Goal: Answer question/provide support: Share knowledge or assist other users

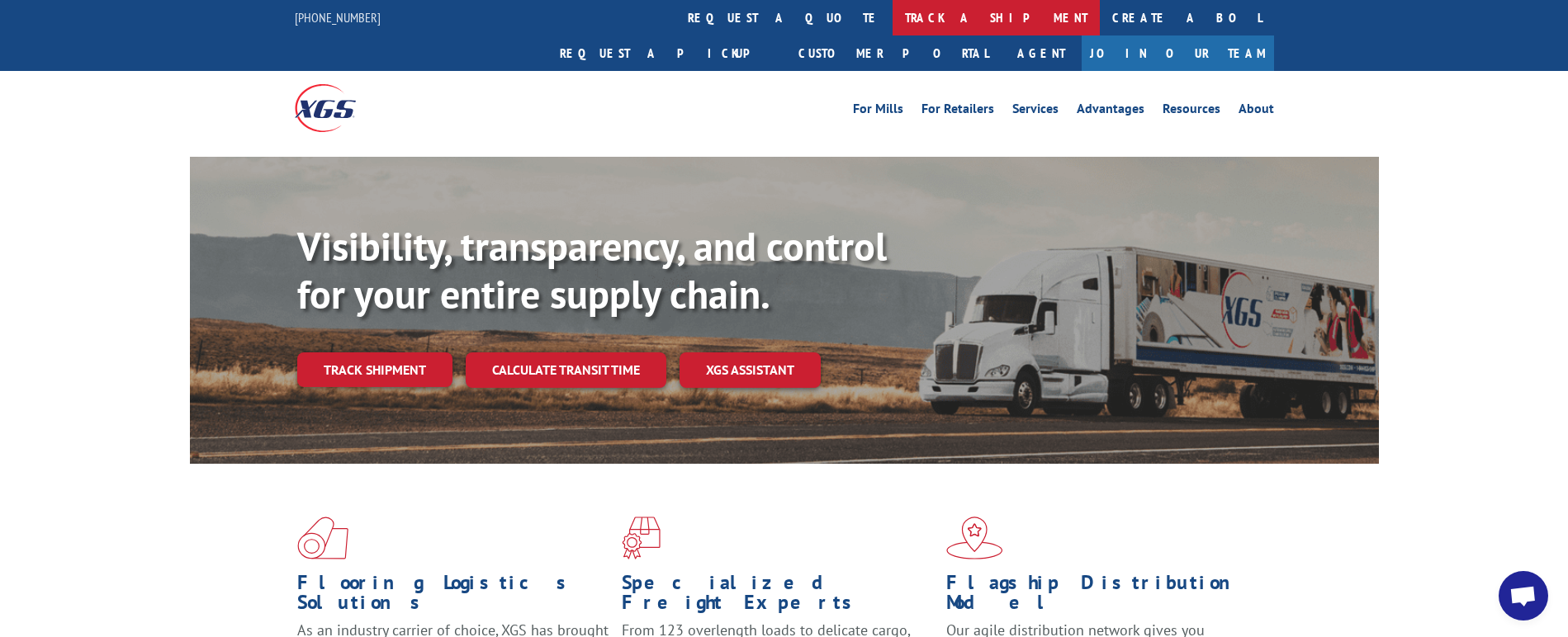
click at [893, 25] on link "track a shipment" at bounding box center [996, 18] width 207 height 36
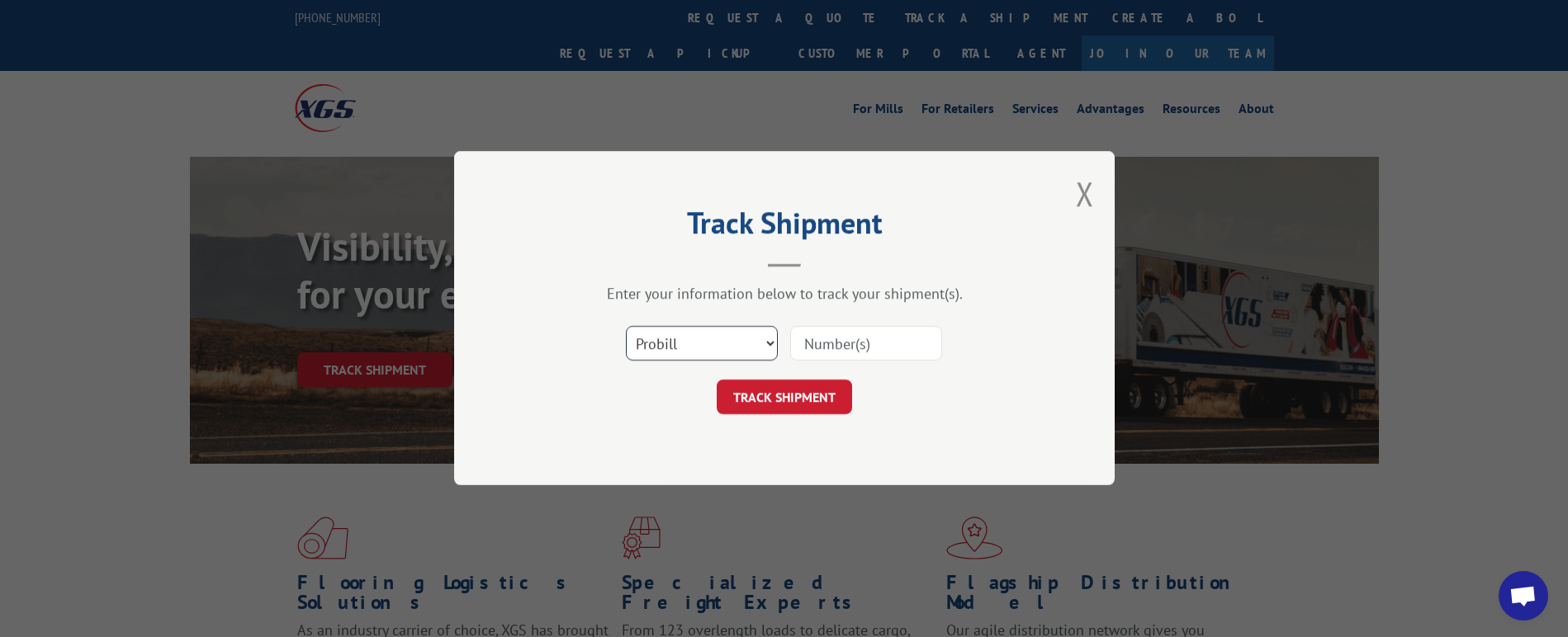
click at [647, 348] on select "Select category... Probill BOL PO" at bounding box center [702, 343] width 152 height 35
select select "bol"
click at [626, 326] on select "Select category... Probill BOL PO" at bounding box center [702, 343] width 152 height 35
click at [805, 353] on input at bounding box center [866, 343] width 152 height 35
paste input "4 50973 090525"
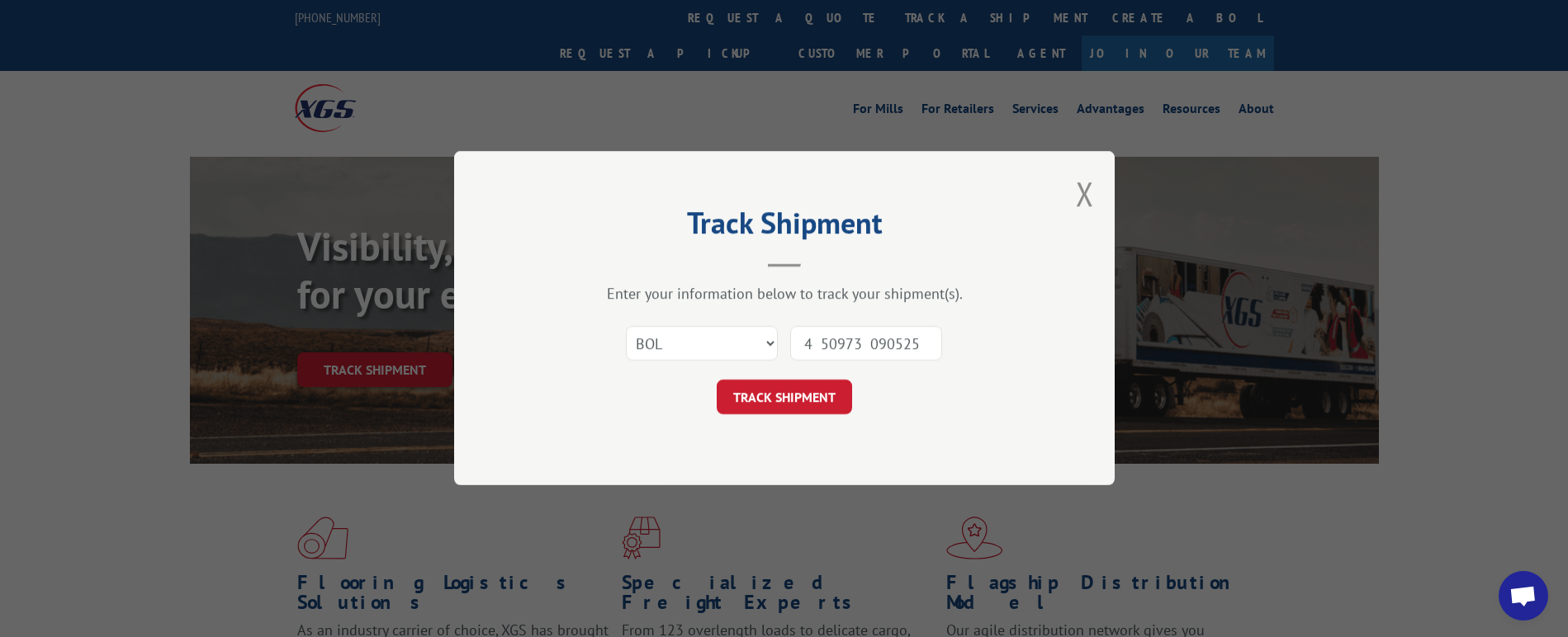
click at [824, 341] on input "4 50973 090525" at bounding box center [866, 343] width 152 height 35
click at [866, 340] on input "450973 090525" at bounding box center [866, 343] width 152 height 35
click at [810, 341] on input "450973090525" at bounding box center [866, 343] width 152 height 35
type input "450973090525"
click at [797, 398] on button "TRACK SHIPMENT" at bounding box center [784, 398] width 136 height 35
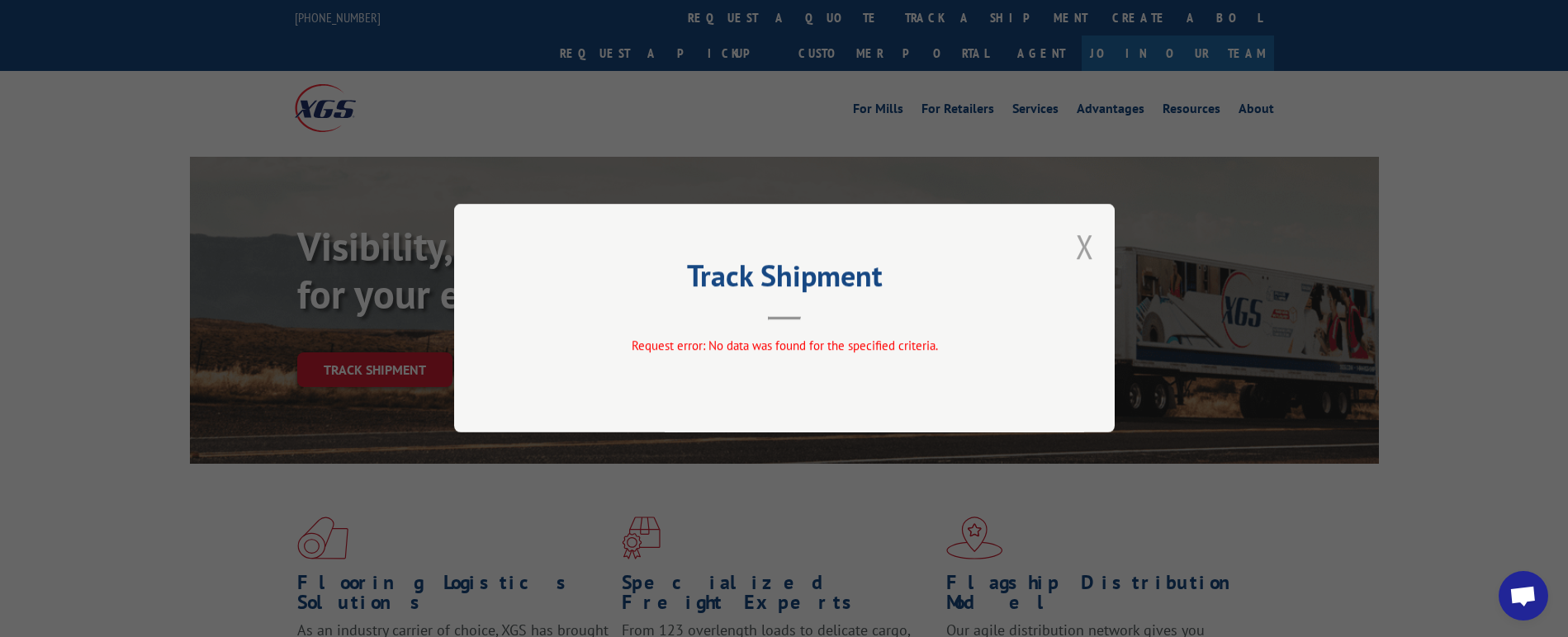
click at [1080, 240] on button "Close modal" at bounding box center [1085, 246] width 18 height 44
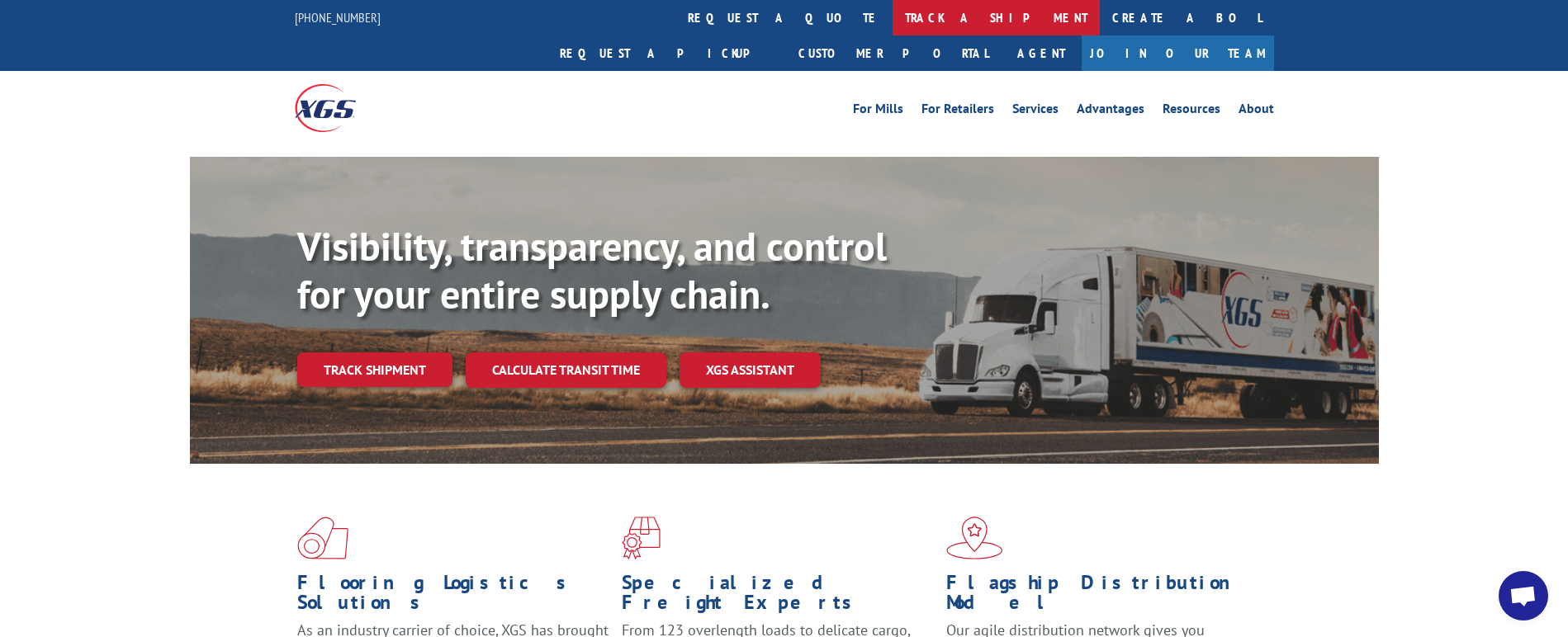
click at [893, 17] on link "track a shipment" at bounding box center [996, 18] width 207 height 36
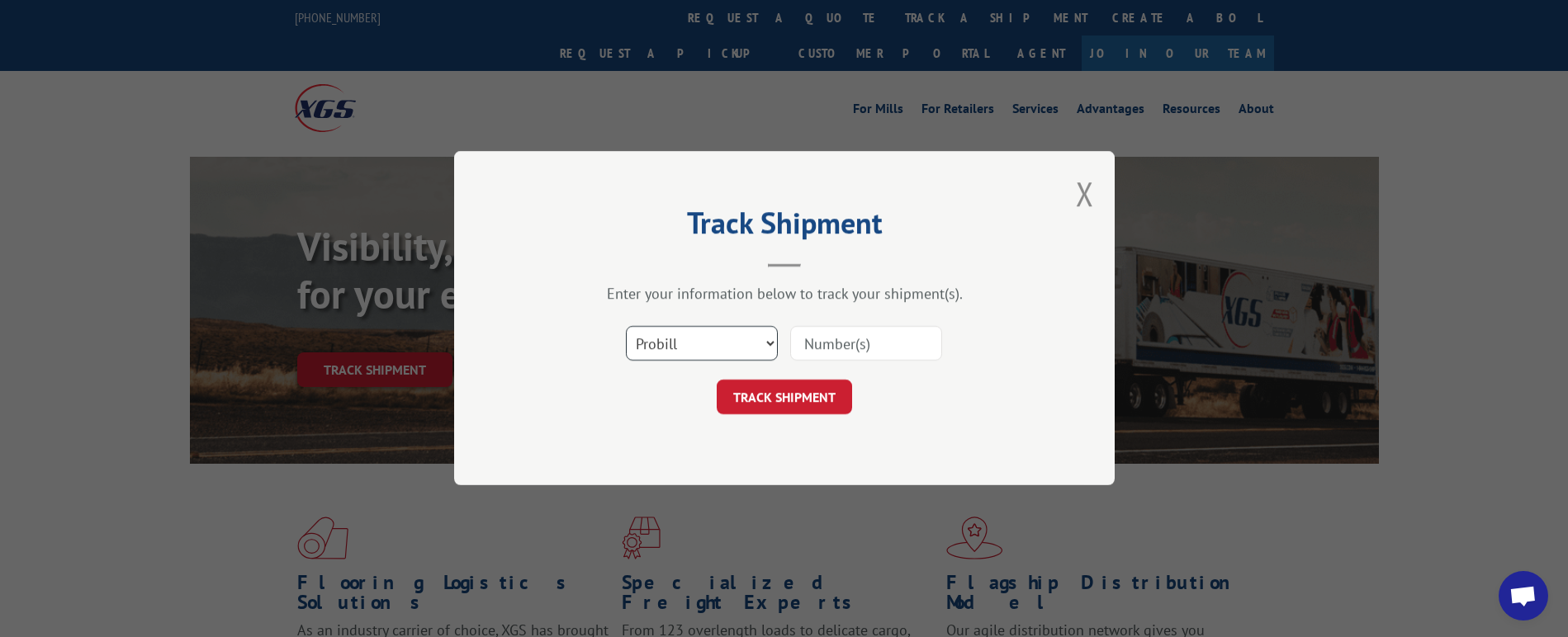
click at [747, 346] on select "Select category... Probill BOL PO" at bounding box center [702, 343] width 152 height 35
select select "bol"
click at [626, 326] on select "Select category... Probill BOL PO" at bounding box center [702, 343] width 152 height 35
click at [835, 346] on input at bounding box center [866, 343] width 152 height 35
paste input "4 50973"
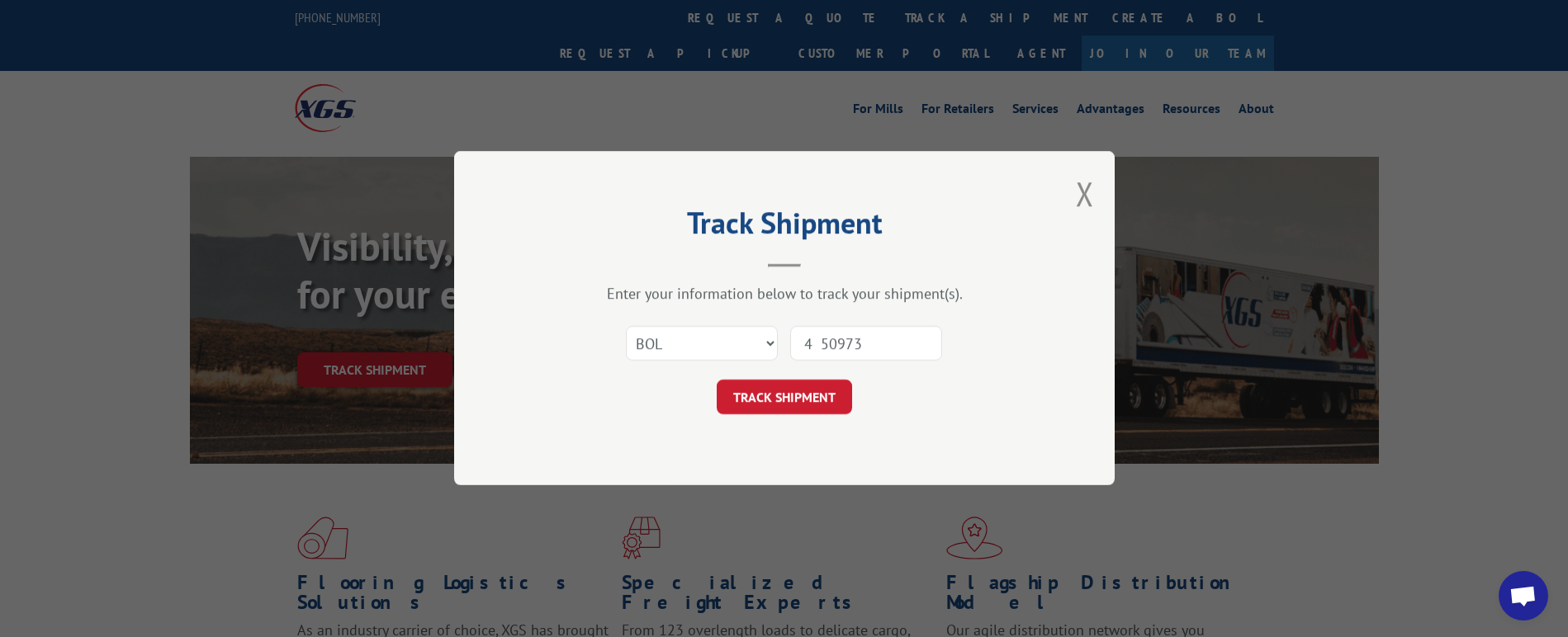
click at [821, 336] on input "4 50973" at bounding box center [866, 343] width 152 height 35
type input "4 50973"
click at [823, 399] on button "TRACK SHIPMENT" at bounding box center [784, 398] width 136 height 35
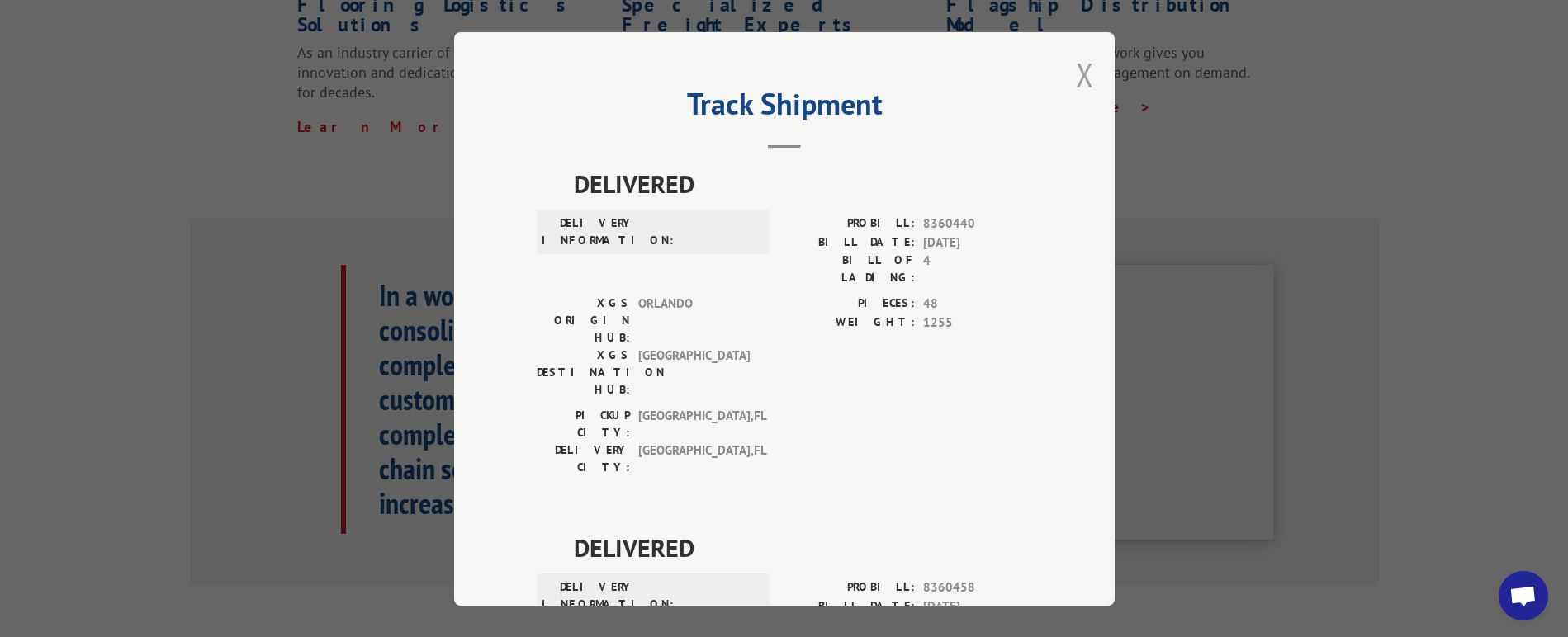
click at [1076, 62] on button "Close modal" at bounding box center [1085, 74] width 18 height 44
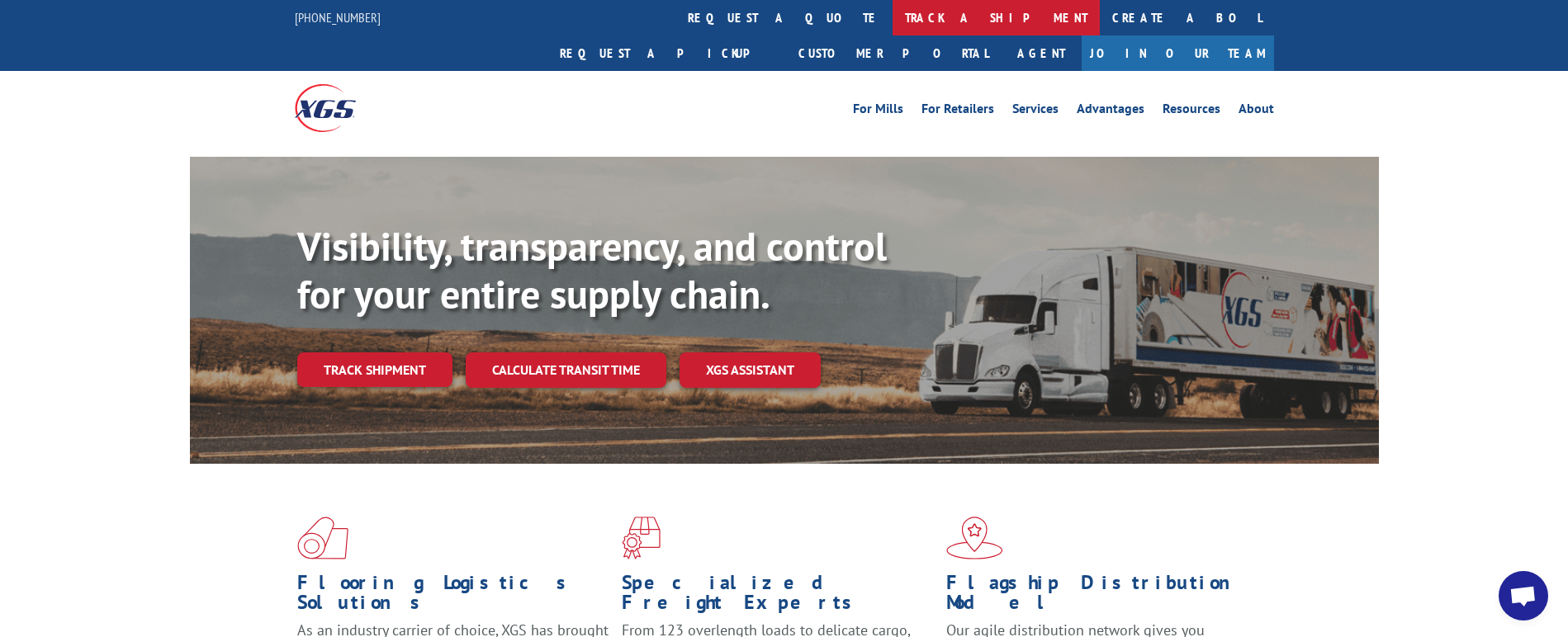
click at [893, 7] on link "track a shipment" at bounding box center [996, 18] width 207 height 36
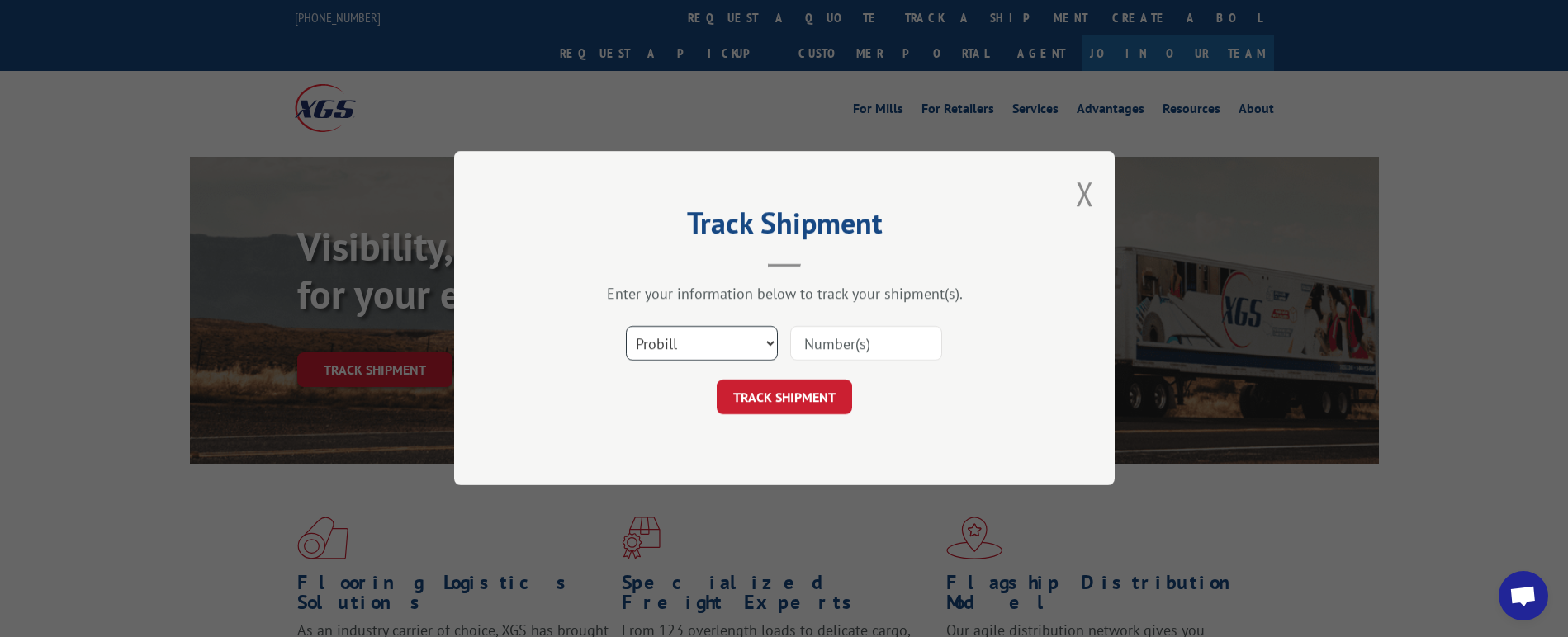
click at [727, 335] on select "Select category... Probill BOL PO" at bounding box center [702, 343] width 152 height 35
select select "bol"
click at [626, 326] on select "Select category... Probill BOL PO" at bounding box center [702, 343] width 152 height 35
drag, startPoint x: 831, startPoint y: 348, endPoint x: 826, endPoint y: 365, distance: 17.7
click at [831, 348] on input at bounding box center [866, 343] width 152 height 35
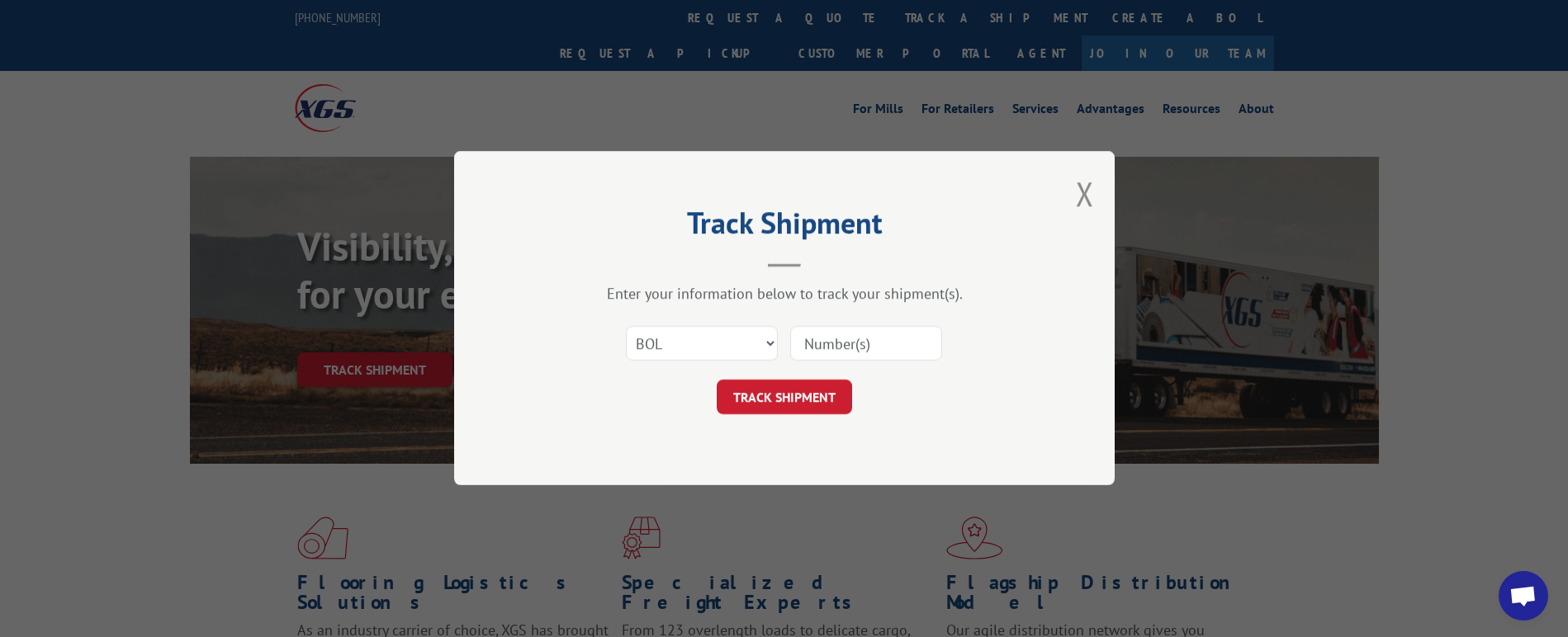
paste input "0 075182"
type input "0 075182"
click at [810, 404] on button "TRACK SHIPMENT" at bounding box center [784, 398] width 136 height 35
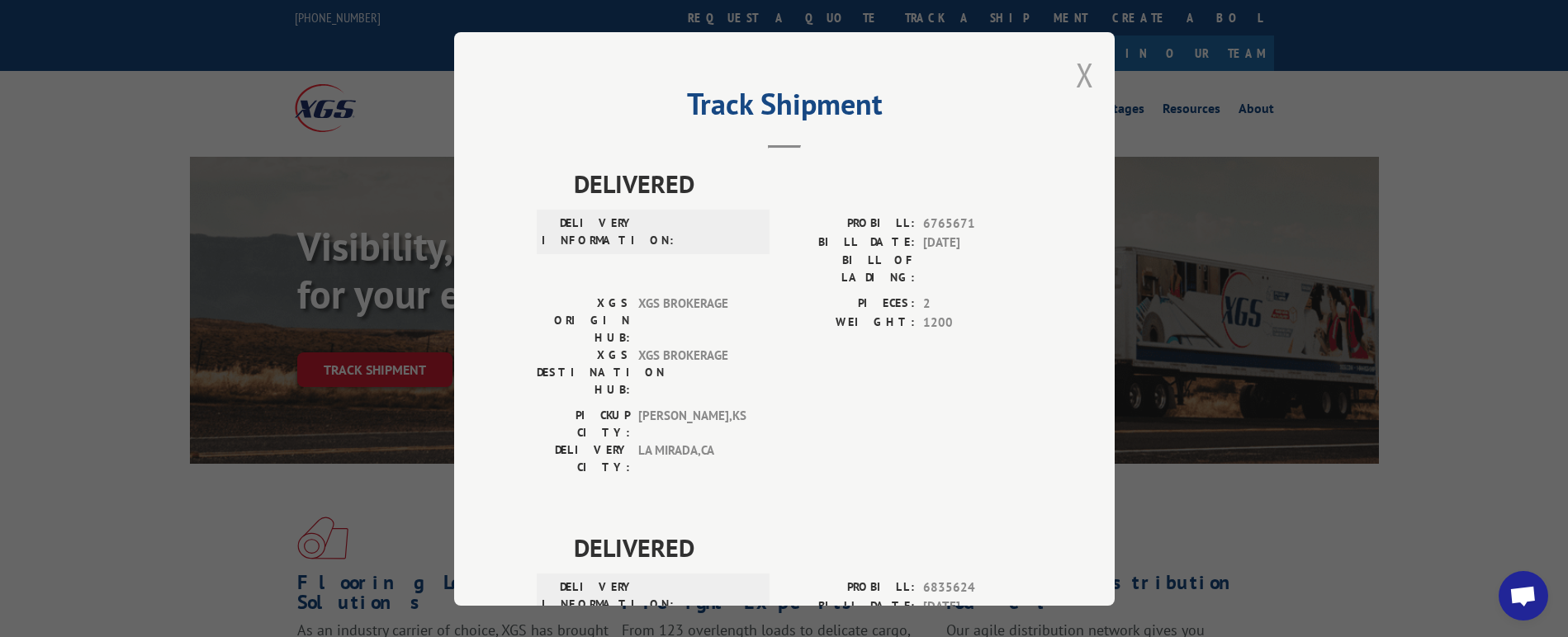
click at [1079, 71] on button "Close modal" at bounding box center [1085, 74] width 18 height 44
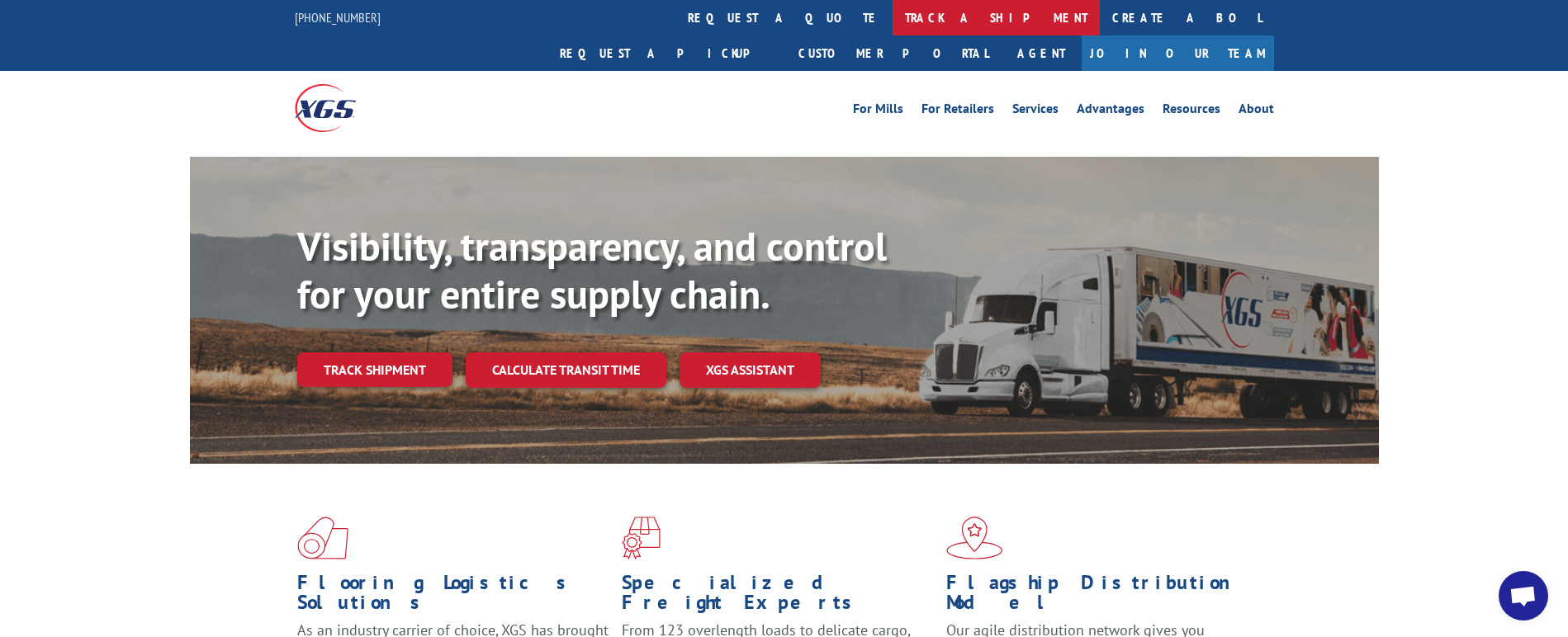
click at [893, 10] on link "track a shipment" at bounding box center [996, 18] width 207 height 36
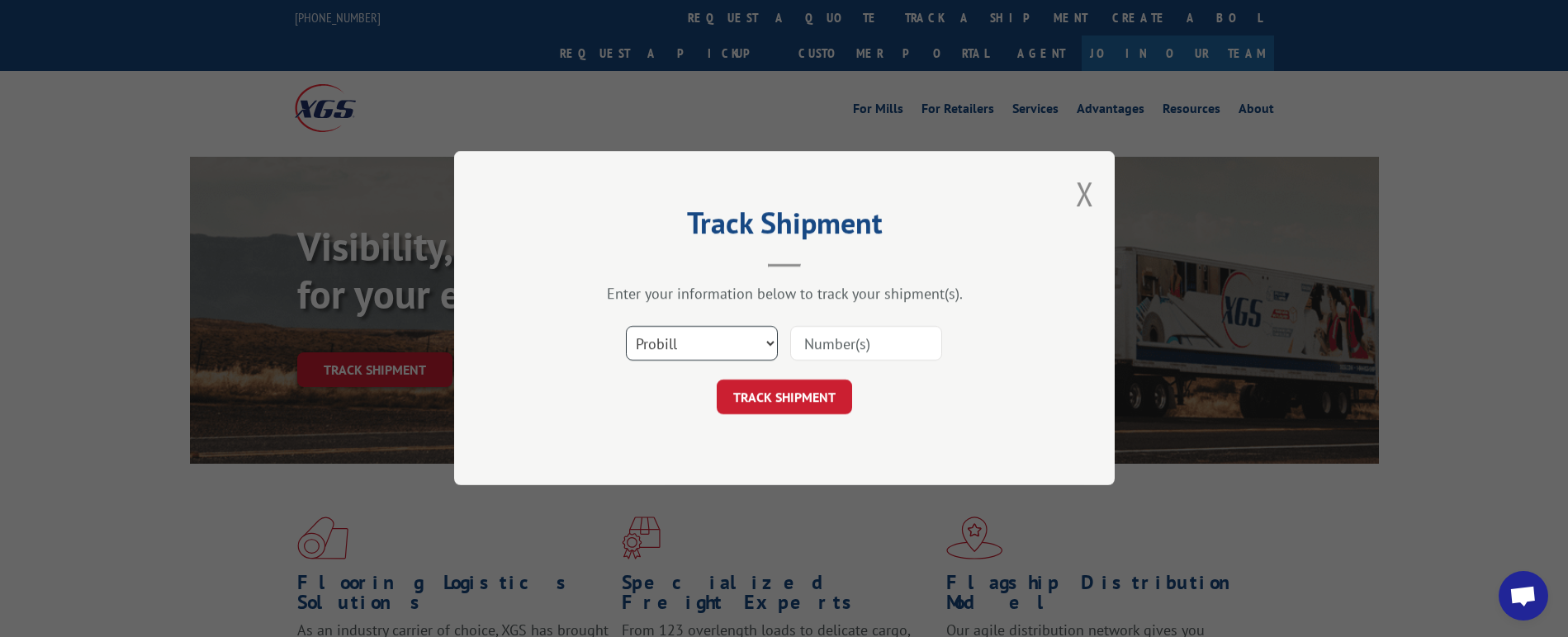
click at [726, 345] on select "Select category... Probill BOL PO" at bounding box center [702, 343] width 152 height 35
click at [536, 356] on div "Track Shipment Enter your information below to track your shipment(s). Select c…" at bounding box center [784, 318] width 660 height 334
click at [870, 337] on input at bounding box center [866, 343] width 152 height 35
paste input "5 35232XGSI"
click at [822, 344] on input "5 35232XGSI" at bounding box center [866, 343] width 152 height 35
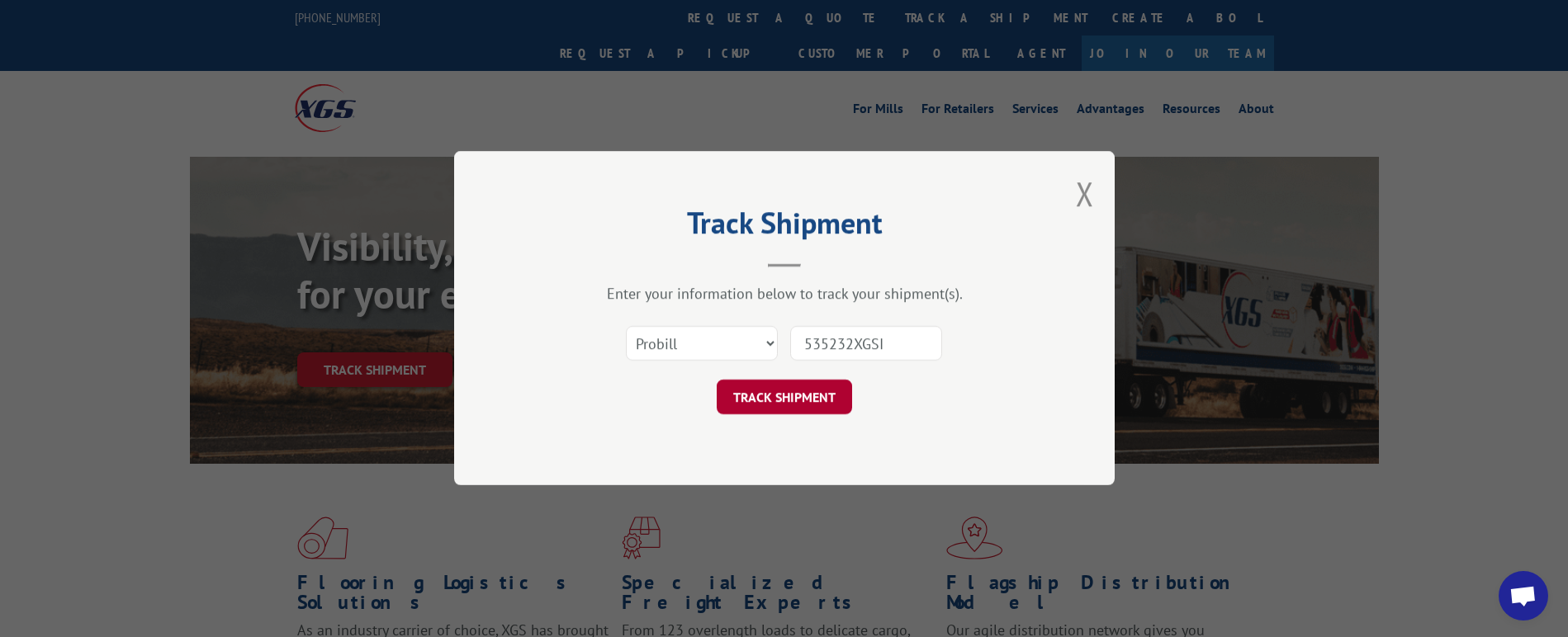
type input "535232XGSI"
click at [784, 394] on button "TRACK SHIPMENT" at bounding box center [784, 398] width 136 height 35
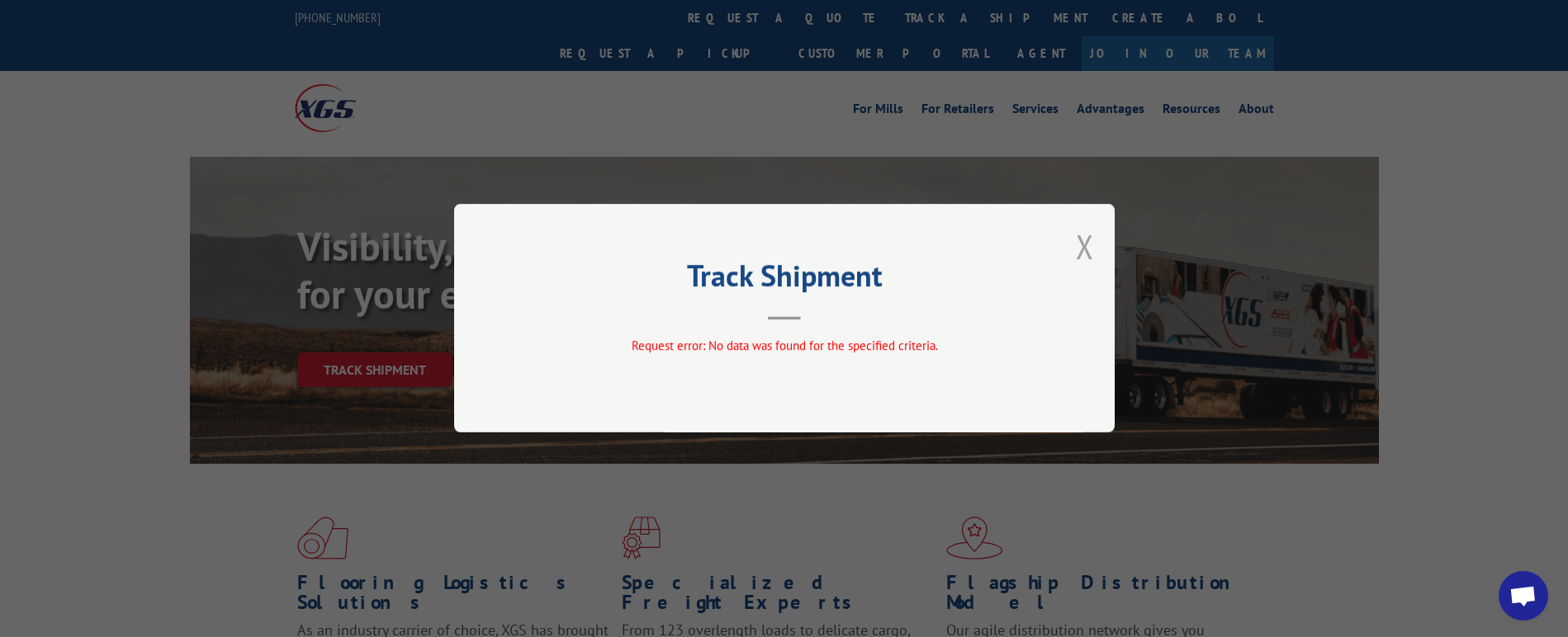
click at [1084, 245] on button "Close modal" at bounding box center [1085, 246] width 18 height 44
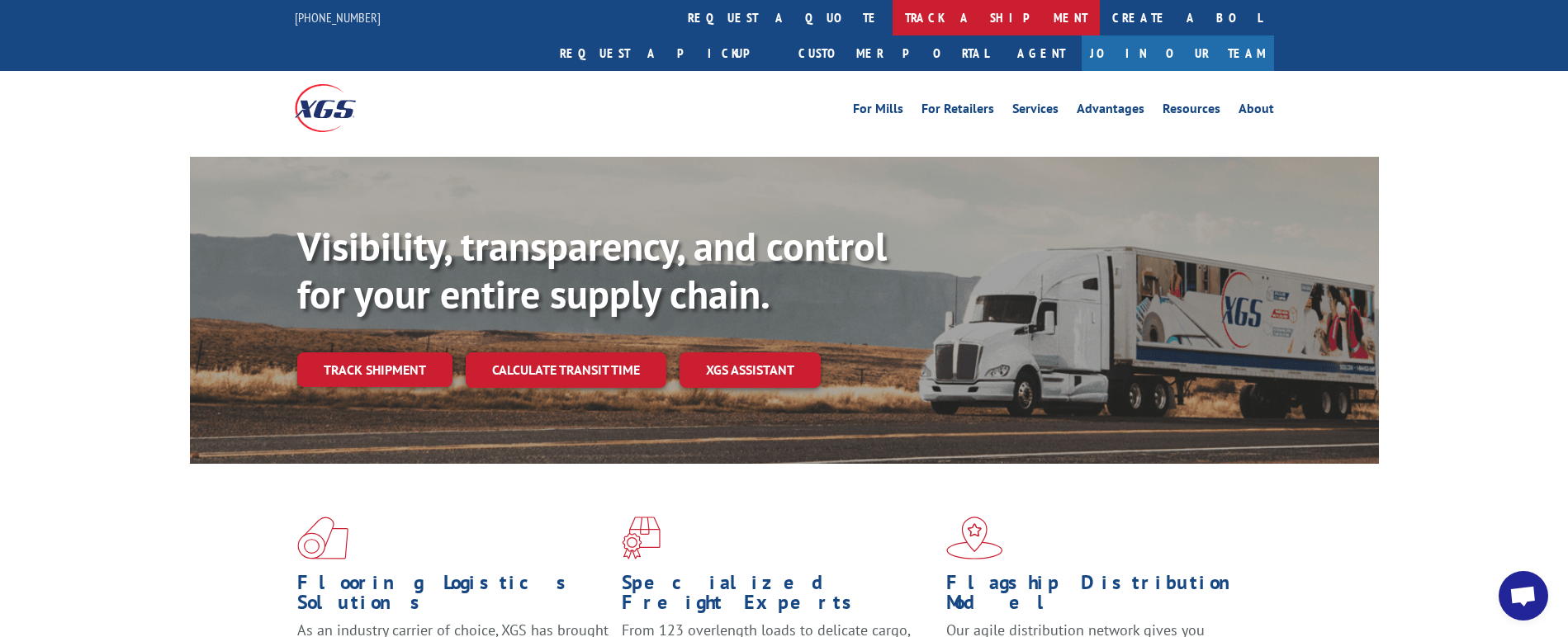
click at [893, 15] on link "track a shipment" at bounding box center [996, 18] width 207 height 36
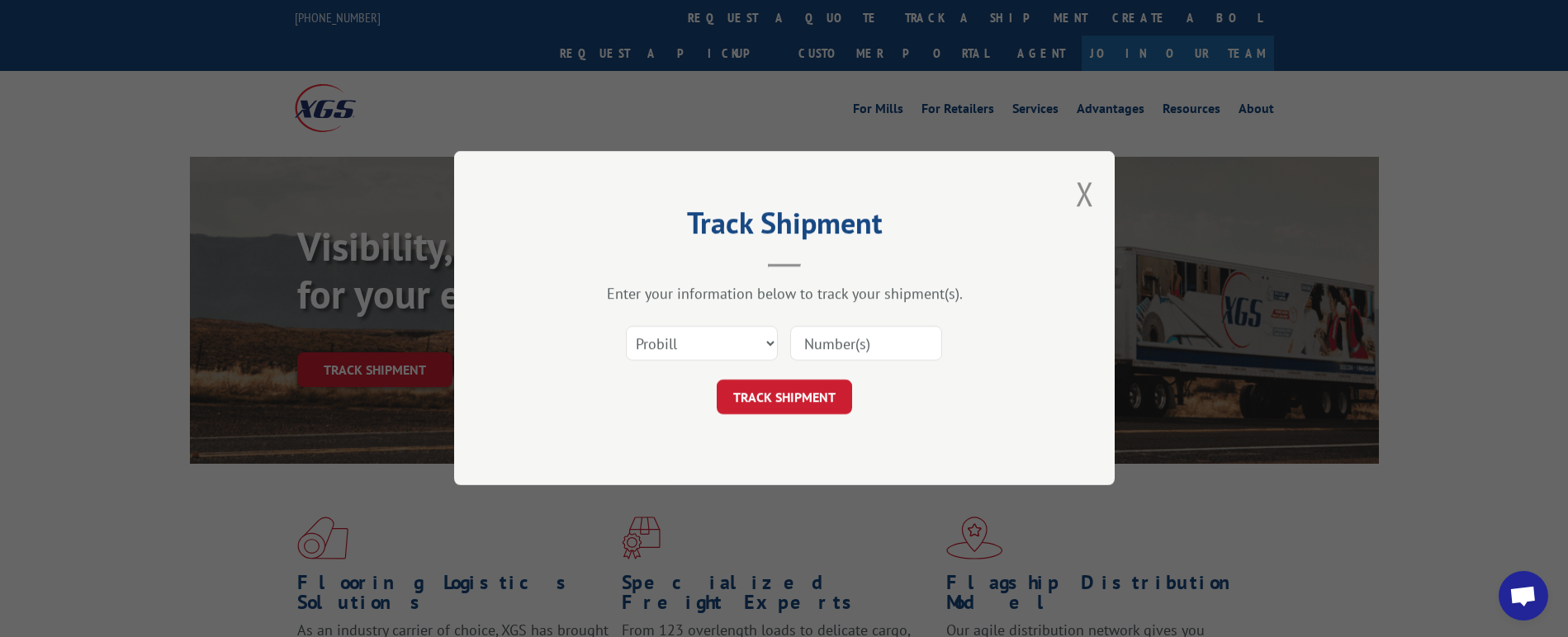
click at [824, 347] on input at bounding box center [866, 343] width 152 height 35
paste input "5 35232"
click at [823, 345] on input "5 35232" at bounding box center [866, 343] width 152 height 35
type input "5 35232"
click at [821, 391] on button "TRACK SHIPMENT" at bounding box center [784, 398] width 136 height 35
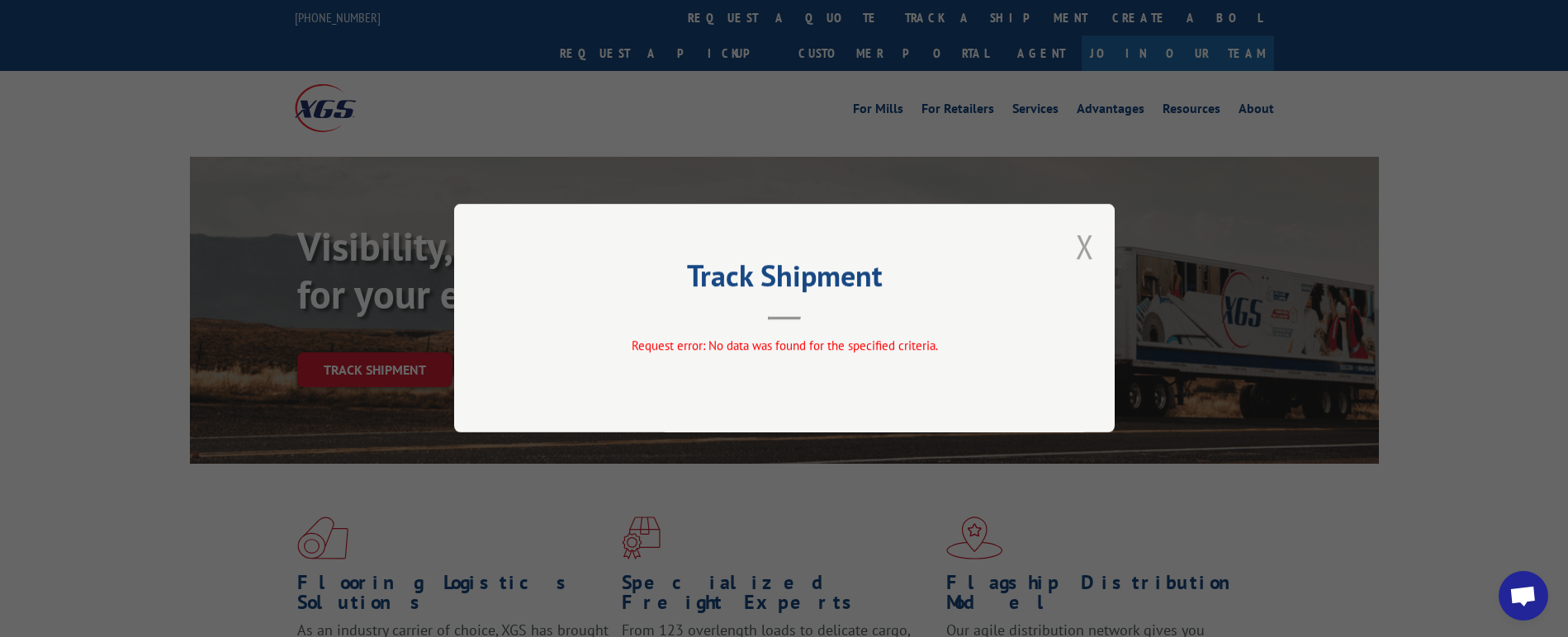
click at [1084, 248] on button "Close modal" at bounding box center [1085, 246] width 18 height 44
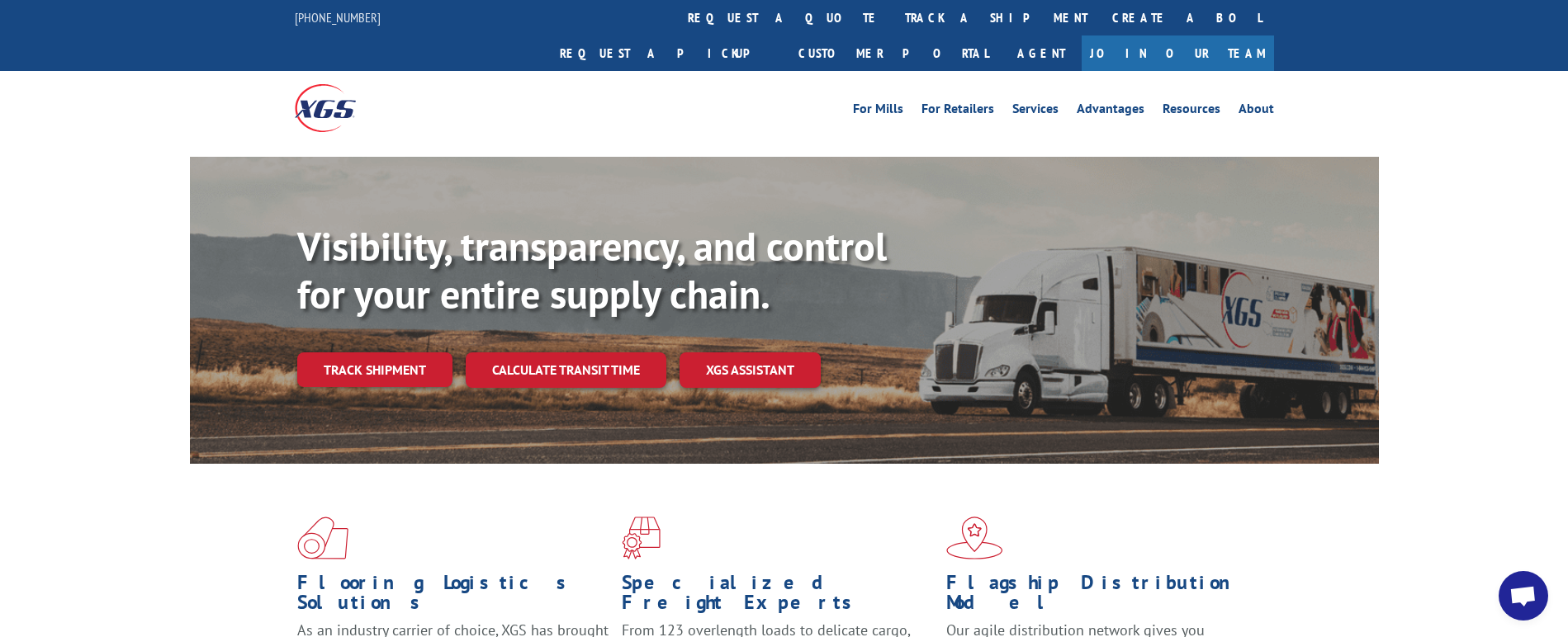
click at [331, 84] on img at bounding box center [326, 108] width 61 height 47
click at [1529, 592] on span "Open chat" at bounding box center [1523, 596] width 28 height 23
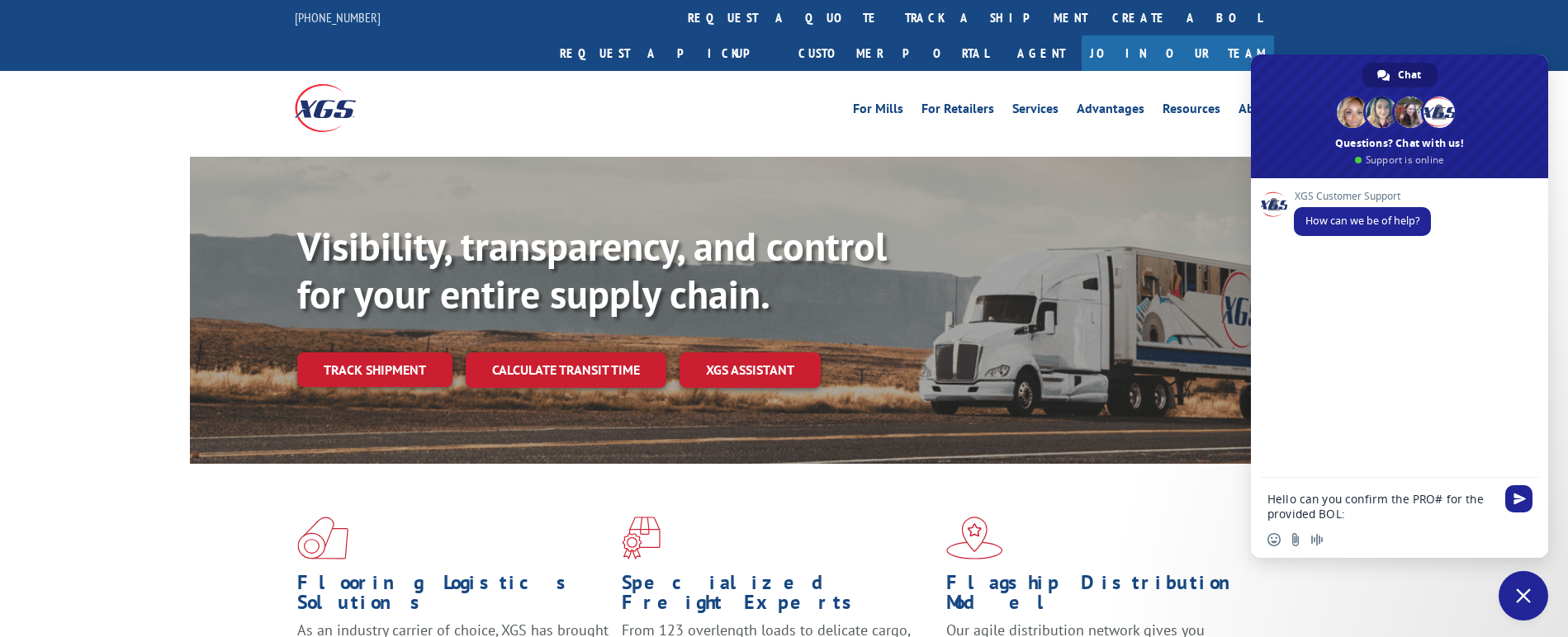
type textarea "Hello can you confirm the PRO# for the provided BOL:"
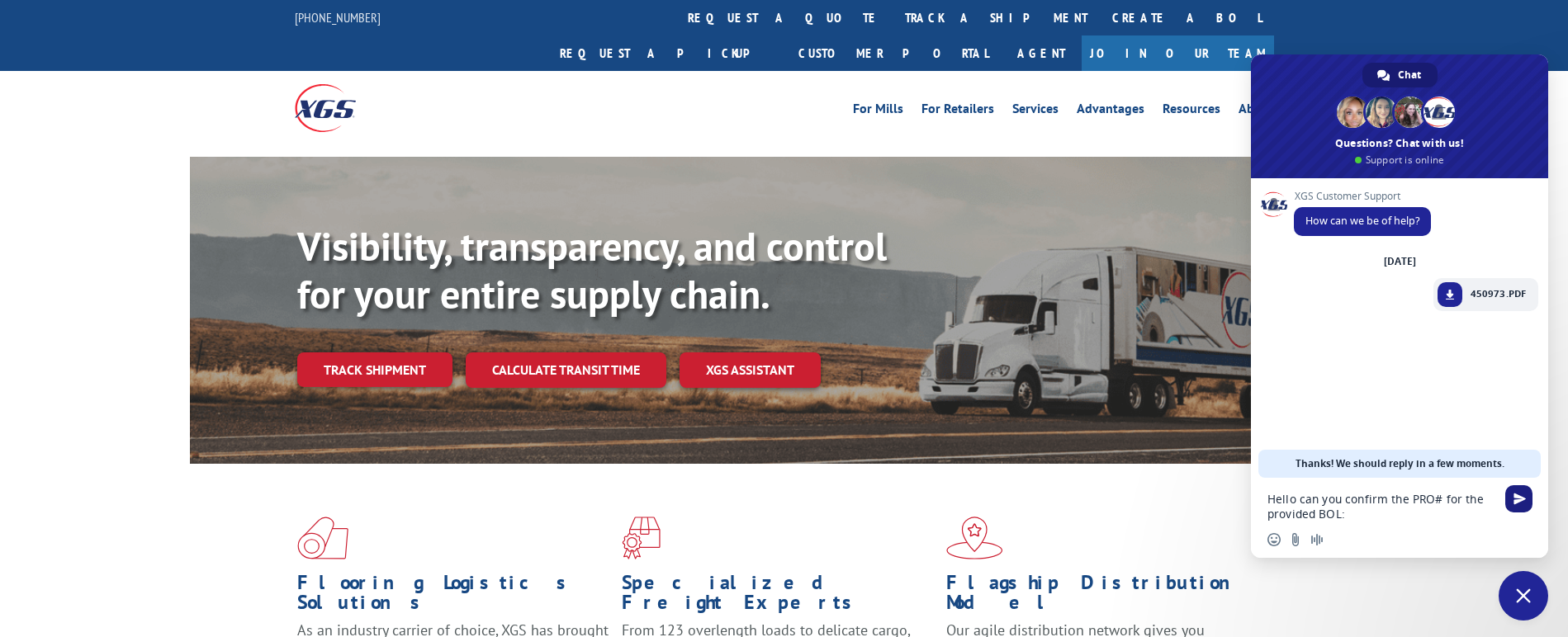
click at [1513, 495] on span "Send" at bounding box center [1519, 500] width 28 height 28
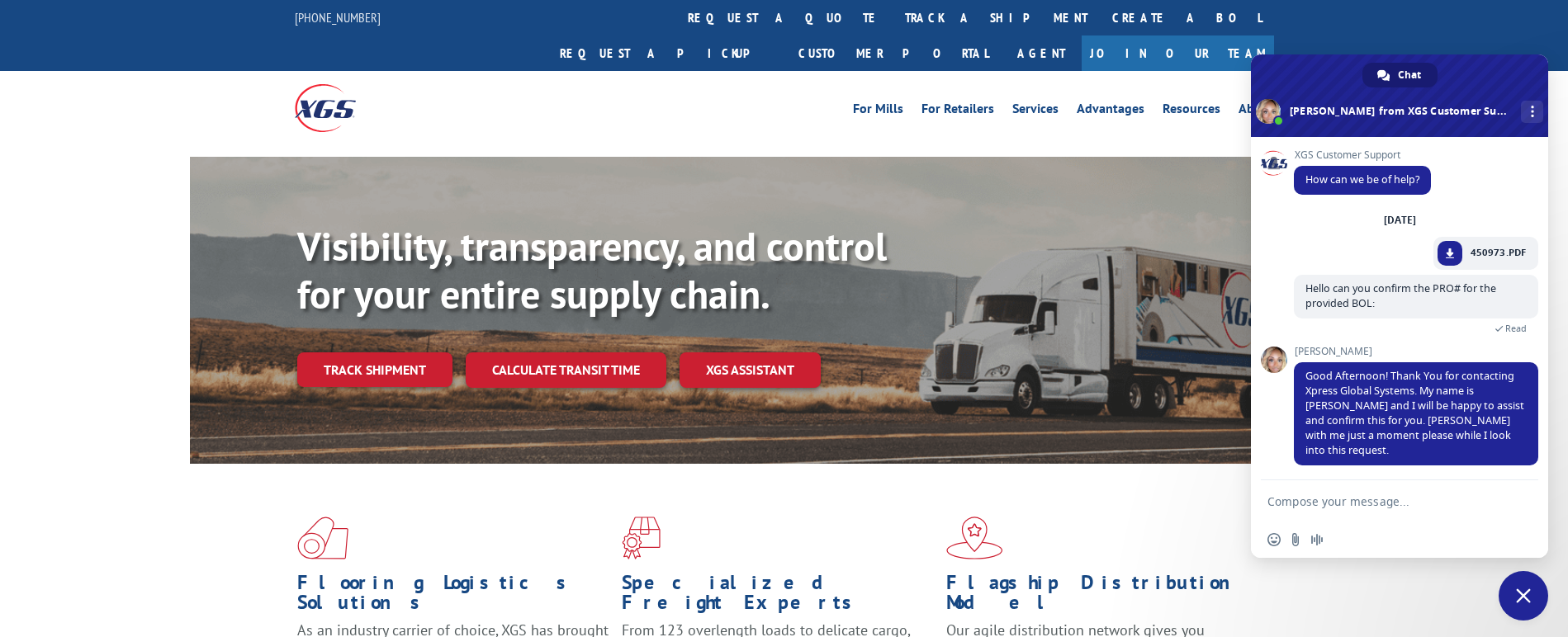
click at [1324, 500] on textarea "Compose your message..." at bounding box center [1382, 501] width 228 height 15
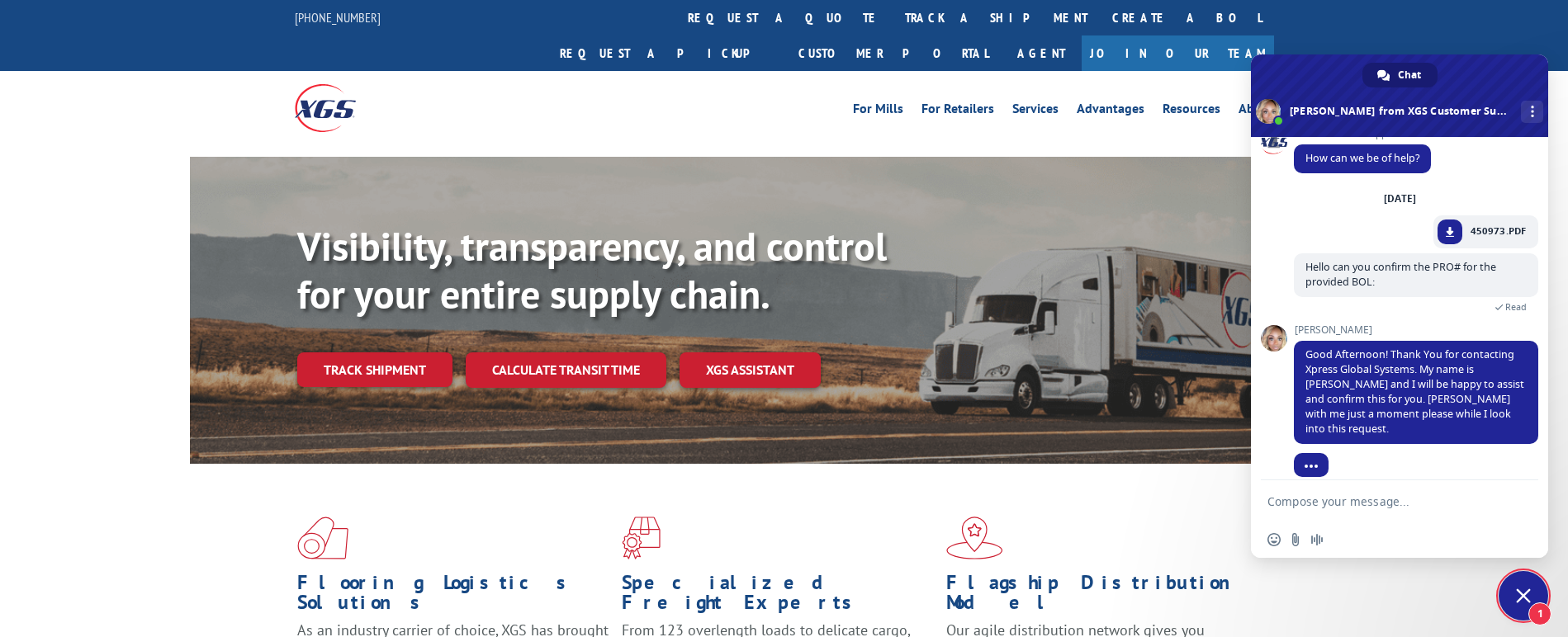
scroll to position [23, 0]
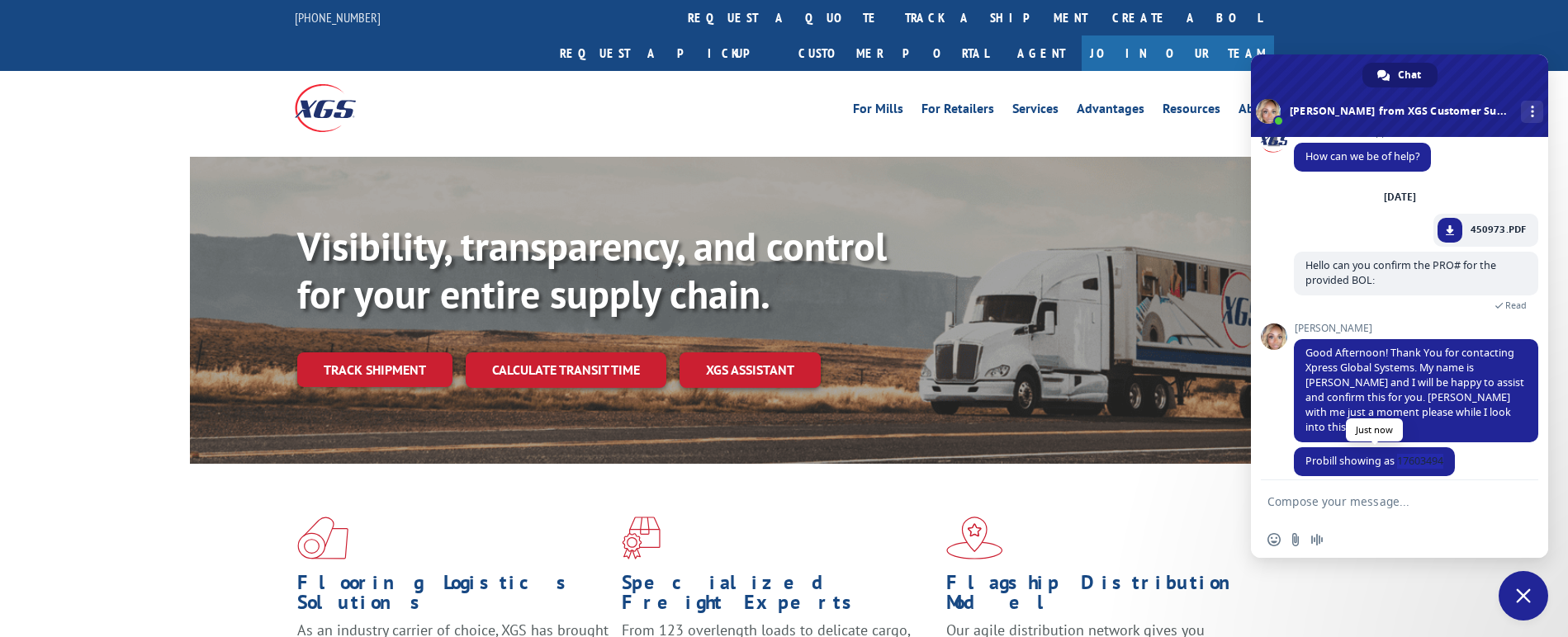
drag, startPoint x: 1400, startPoint y: 446, endPoint x: 1446, endPoint y: 452, distance: 46.4
click at [1446, 452] on span "Probill showing as 17603494" at bounding box center [1374, 461] width 161 height 29
click at [1342, 502] on textarea "Compose your message..." at bounding box center [1382, 501] width 228 height 15
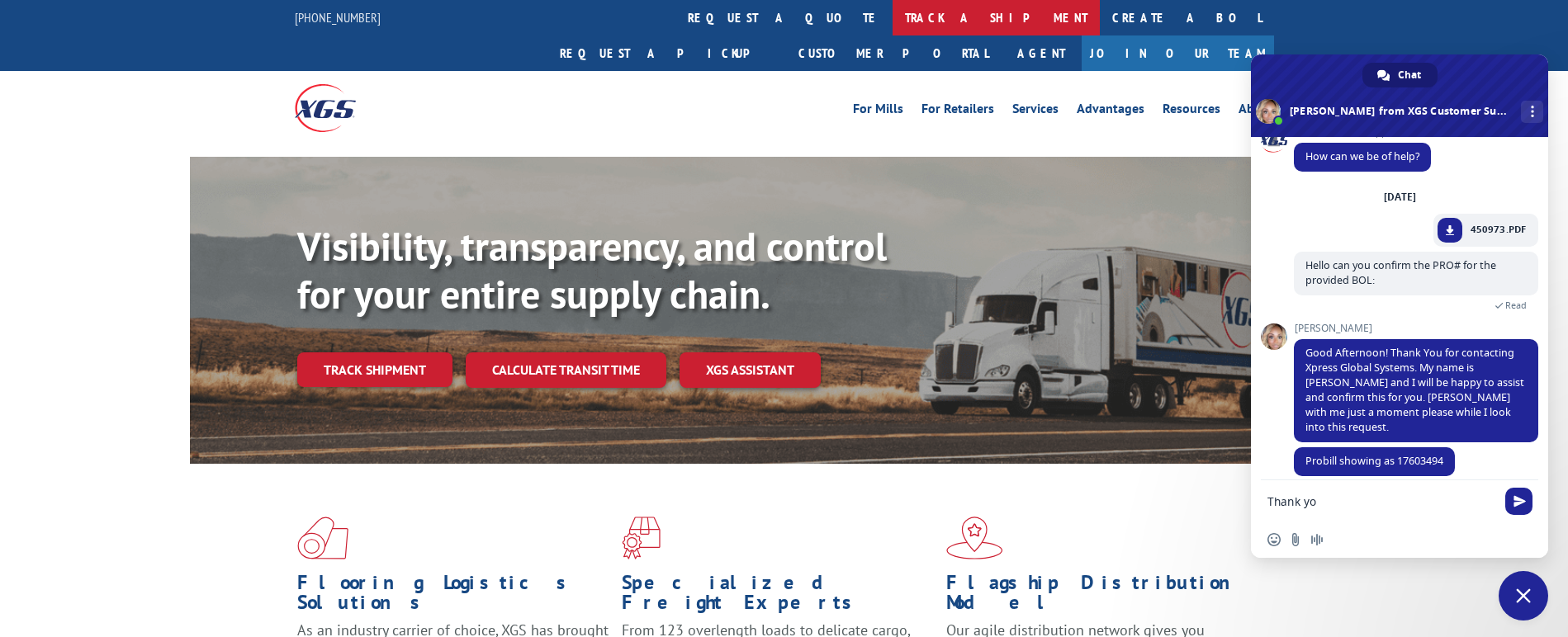
type textarea "Thank yo"
click at [893, 23] on link "track a shipment" at bounding box center [996, 18] width 207 height 36
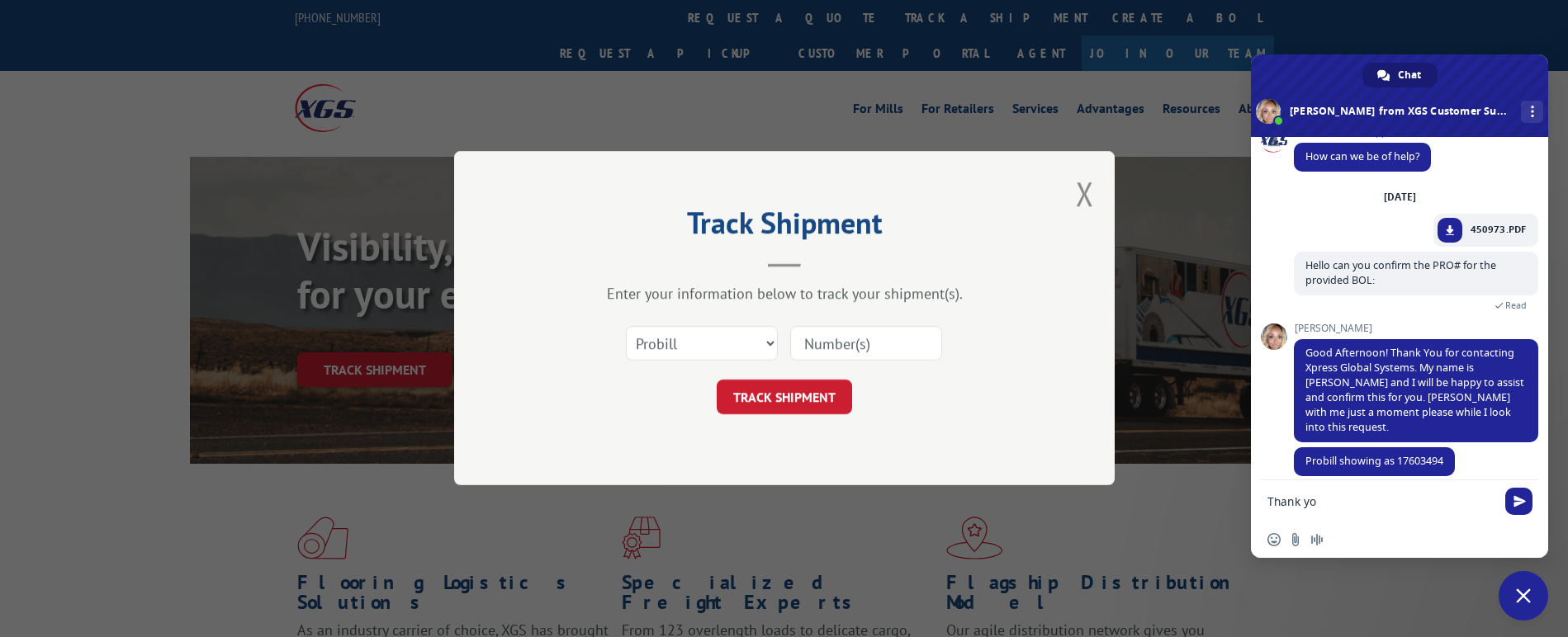
click at [869, 358] on input at bounding box center [866, 343] width 152 height 35
drag, startPoint x: 1399, startPoint y: 445, endPoint x: 1447, endPoint y: 456, distance: 49.2
click at [1447, 456] on span "Probill showing as 17603494" at bounding box center [1374, 461] width 161 height 29
copy span "17603494"
drag, startPoint x: 873, startPoint y: 347, endPoint x: 854, endPoint y: 360, distance: 23.0
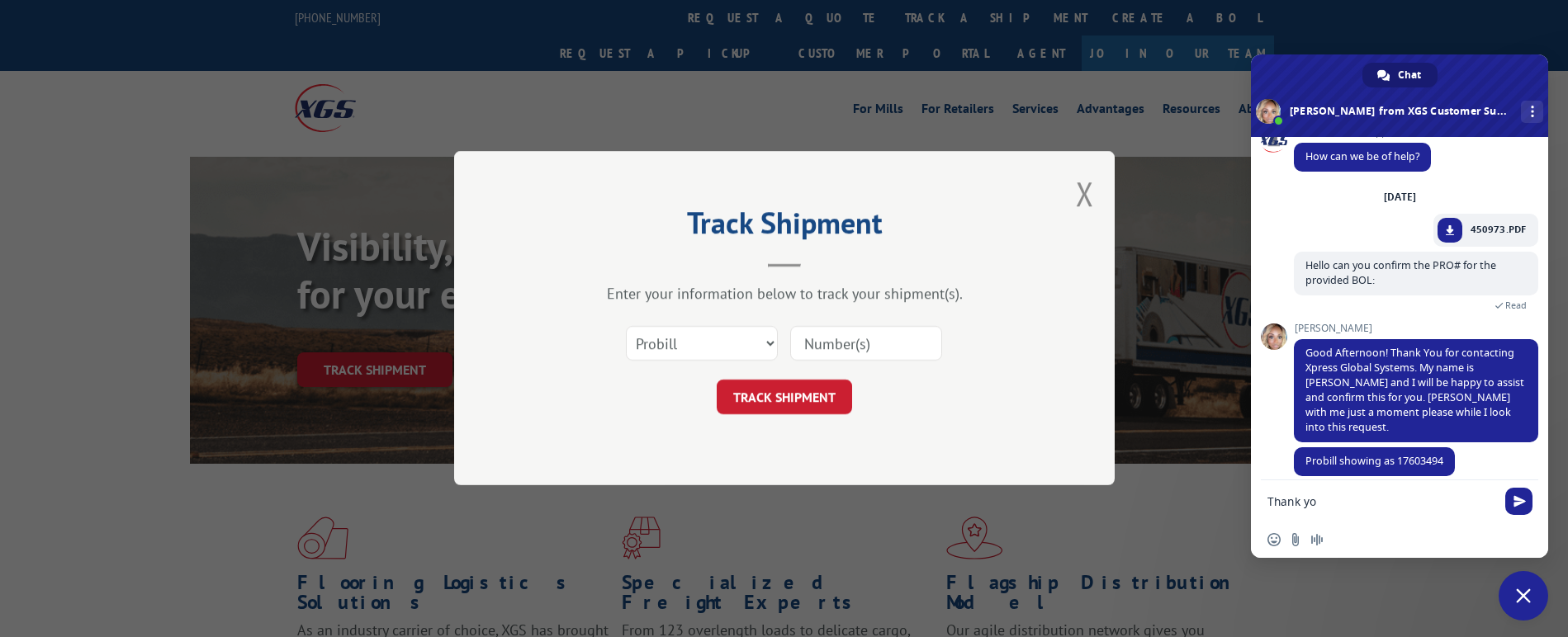
click at [873, 347] on input at bounding box center [866, 343] width 152 height 35
paste input "17603494"
type input "17603494"
click at [821, 390] on button "TRACK SHIPMENT" at bounding box center [784, 398] width 136 height 35
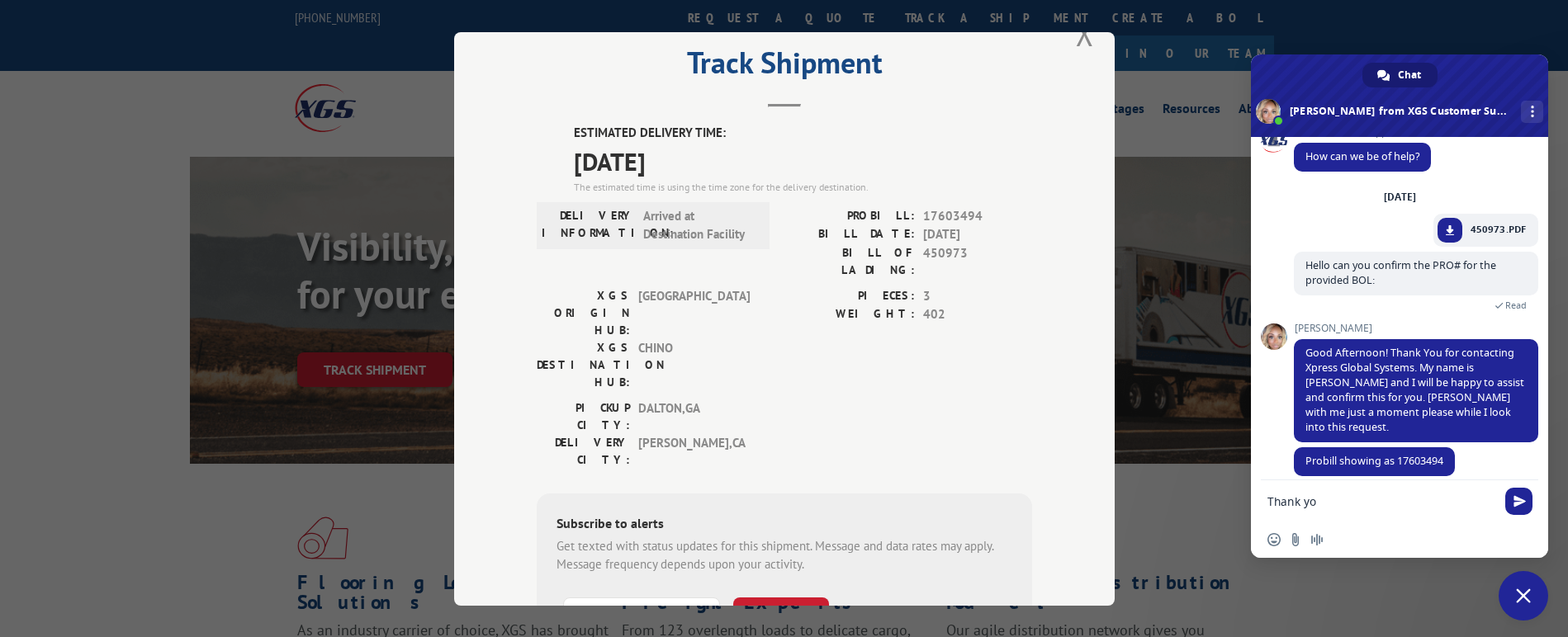
scroll to position [82, 0]
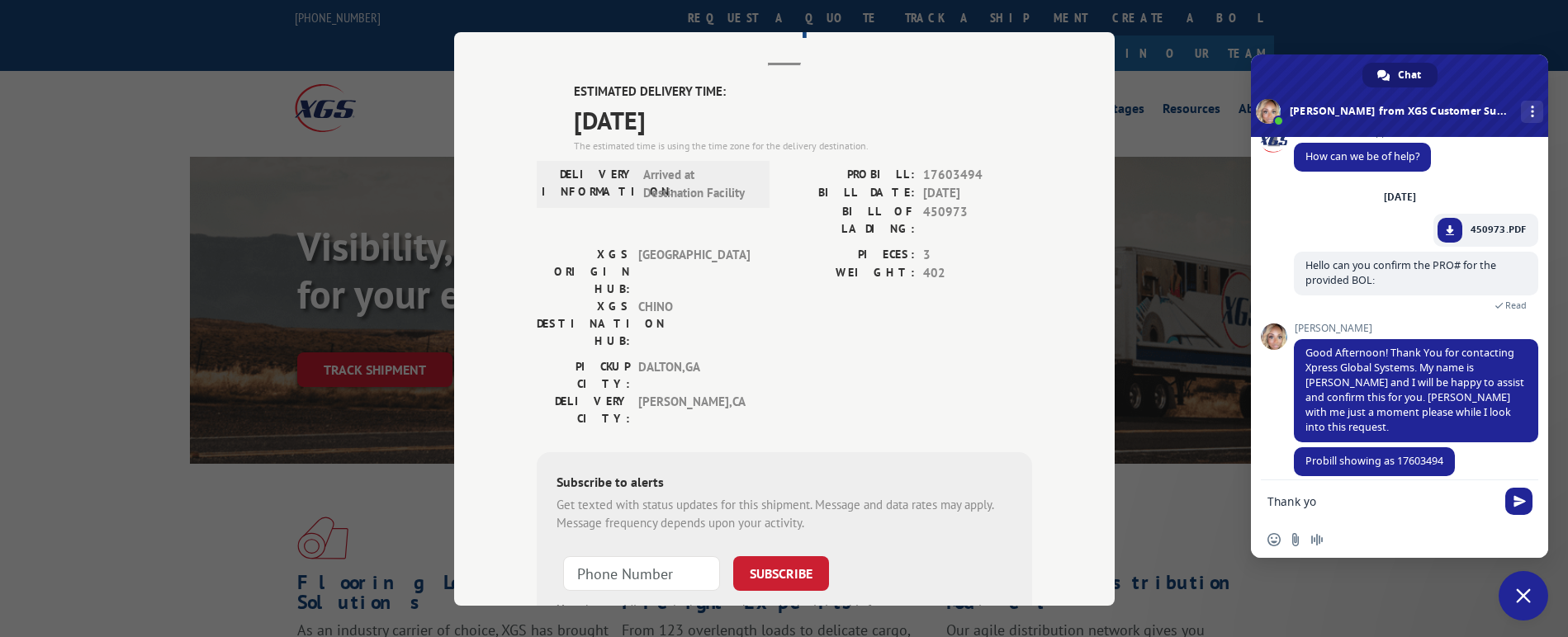
click at [1314, 497] on textarea "Thank yo" at bounding box center [1382, 501] width 228 height 15
type textarea "T"
click at [1299, 501] on textarea "Can yu provide the signed BOL?" at bounding box center [1382, 501] width 228 height 15
click at [1471, 507] on textarea "Can you provide the signed BOL?" at bounding box center [1382, 501] width 228 height 15
type textarea "Can you provide the signed BOL?"
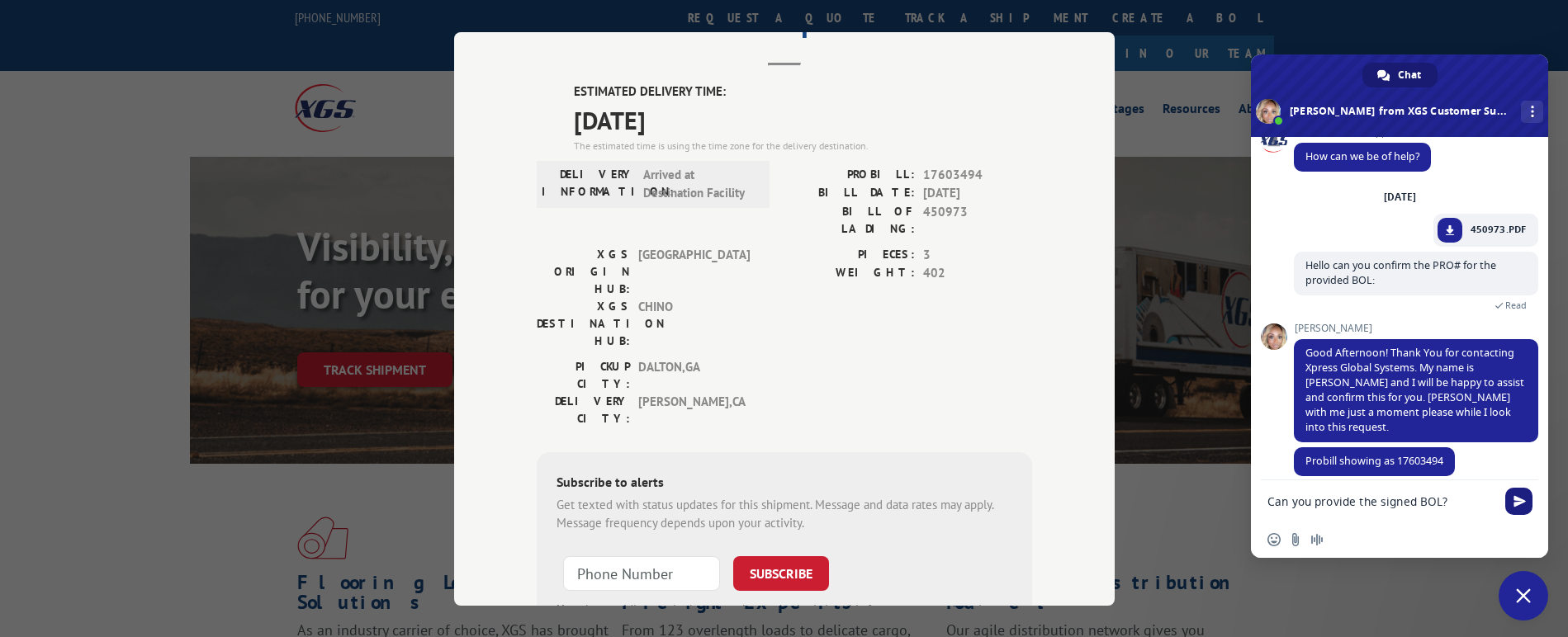
click at [1510, 501] on span "Send" at bounding box center [1519, 501] width 28 height 28
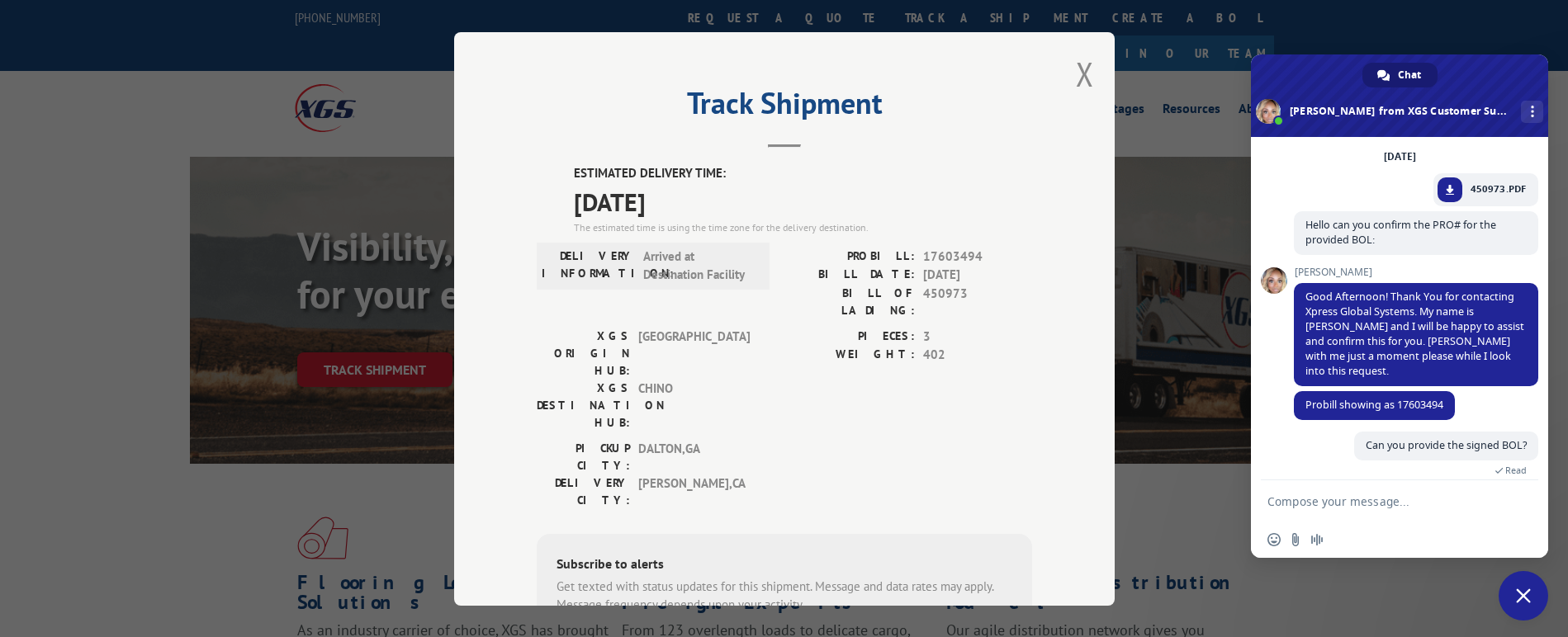
scroll to position [0, 0]
drag, startPoint x: 920, startPoint y: 257, endPoint x: 974, endPoint y: 257, distance: 54.0
click at [974, 257] on span "17603494" at bounding box center [978, 256] width 109 height 19
copy span "17603494"
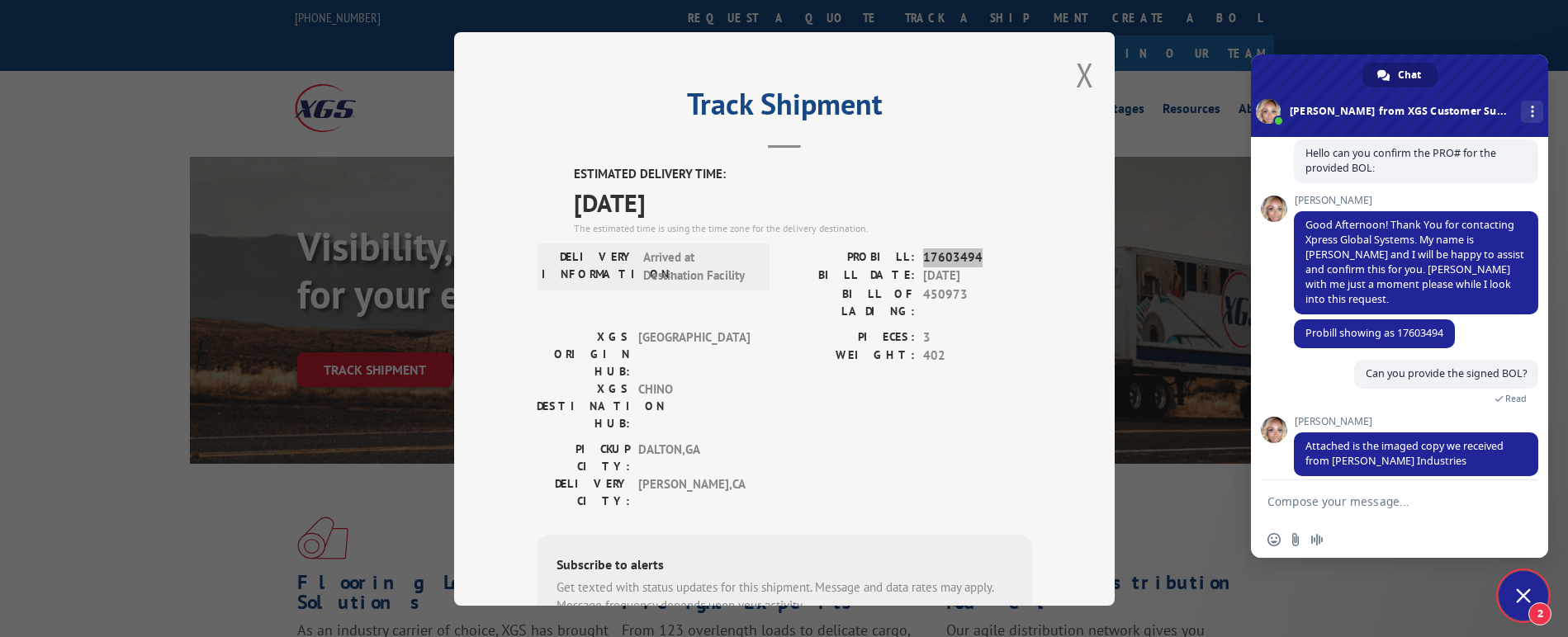
scroll to position [177, 0]
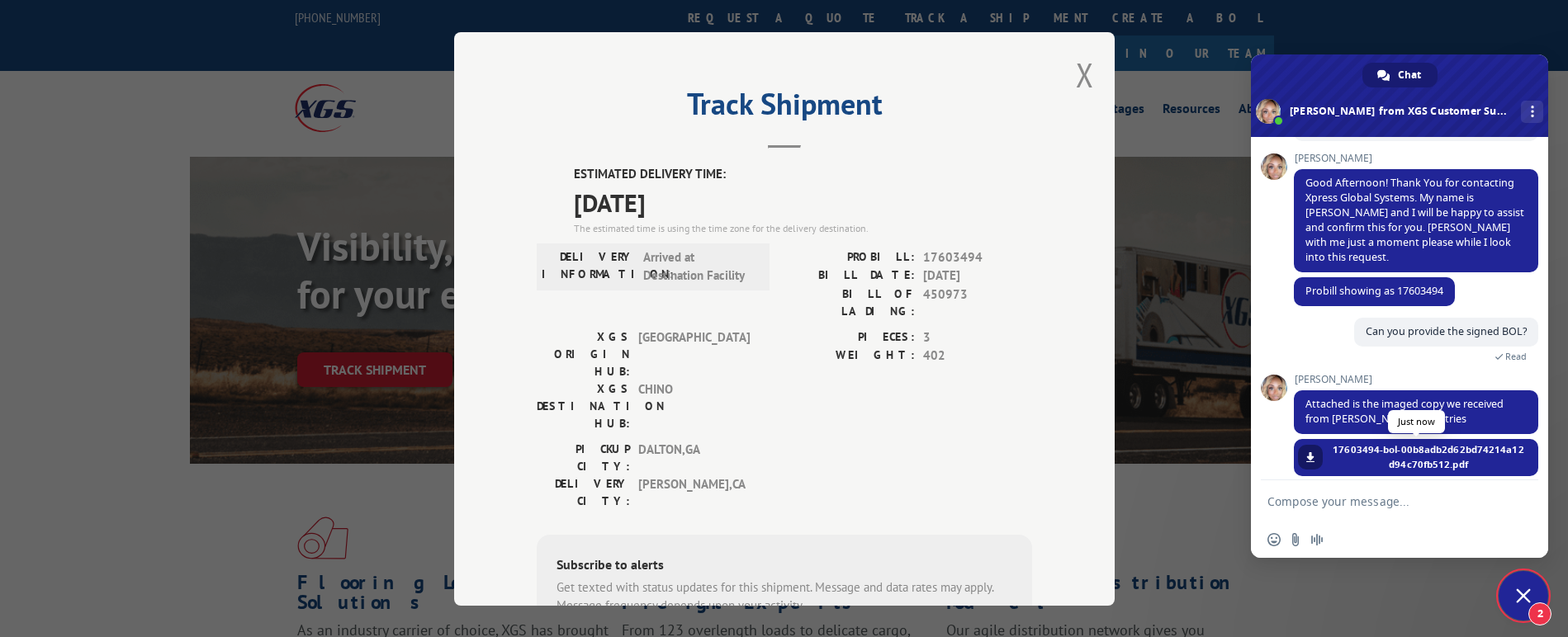
click at [1315, 452] on span at bounding box center [1311, 457] width 10 height 10
click at [1373, 507] on textarea "Compose your message..." at bounding box center [1382, 501] width 228 height 15
type textarea "Thank you for the help!"
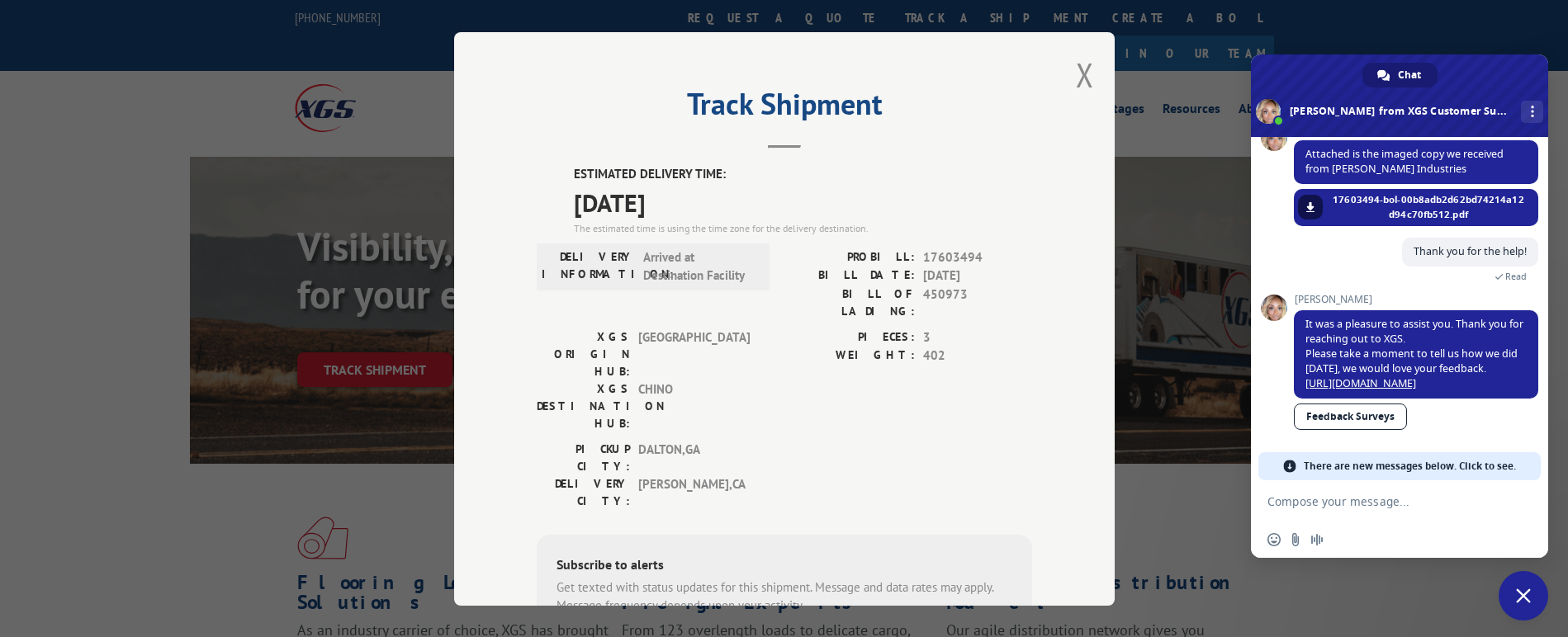
scroll to position [384, 0]
